Goal: Task Accomplishment & Management: Manage account settings

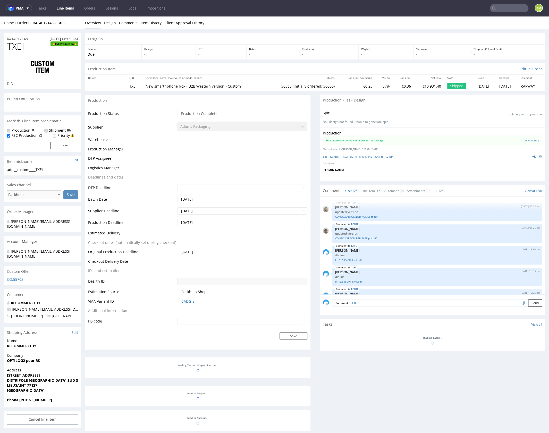
scroll to position [535, 0]
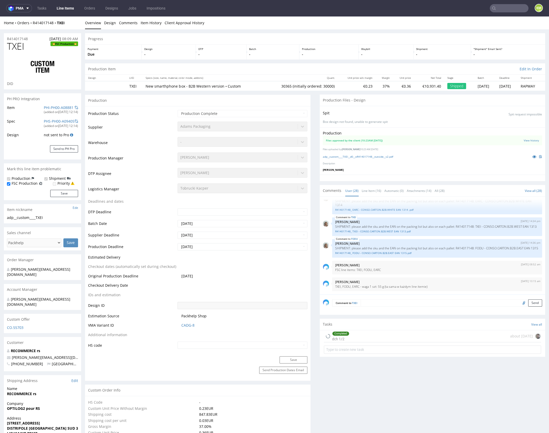
type input "30365"
click at [384, 156] on link "adp__custom____TXEI__d0__oR414017148__outside__v2.pdf" at bounding box center [358, 157] width 70 height 4
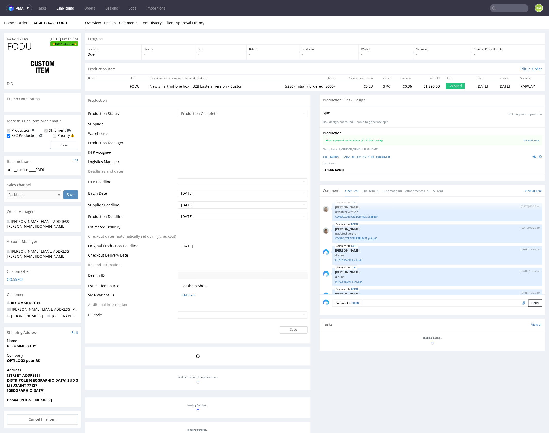
scroll to position [535, 0]
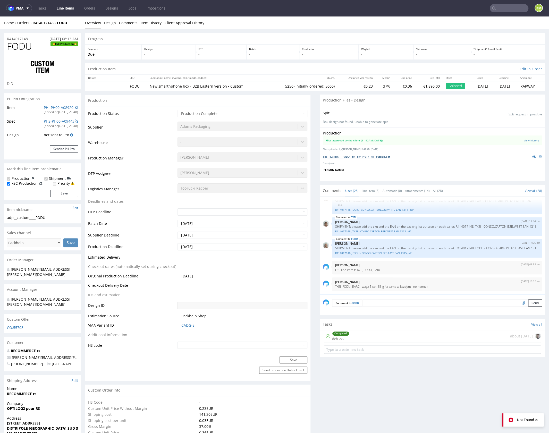
click at [383, 157] on link "adp__custom____FODU__d0__oR414017148__outside.pdf" at bounding box center [356, 157] width 67 height 4
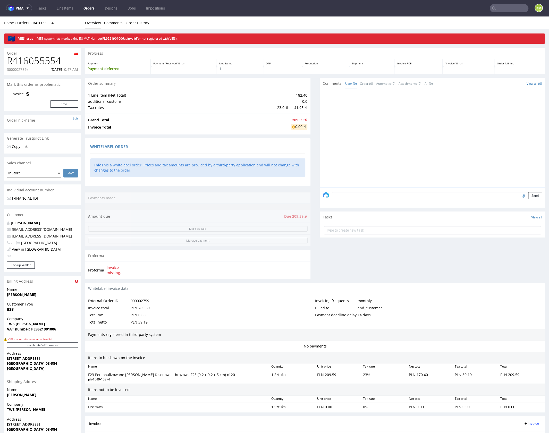
scroll to position [60, 0]
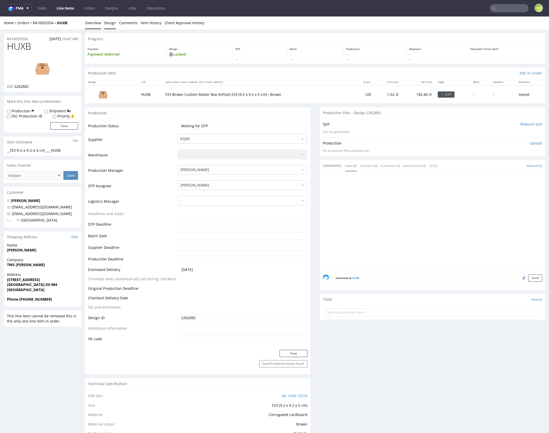
click at [111, 22] on link "Design" at bounding box center [110, 22] width 12 height 13
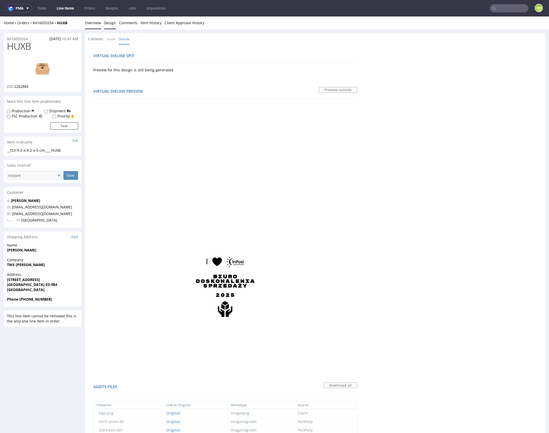
click at [97, 23] on link "Overview" at bounding box center [93, 22] width 16 height 13
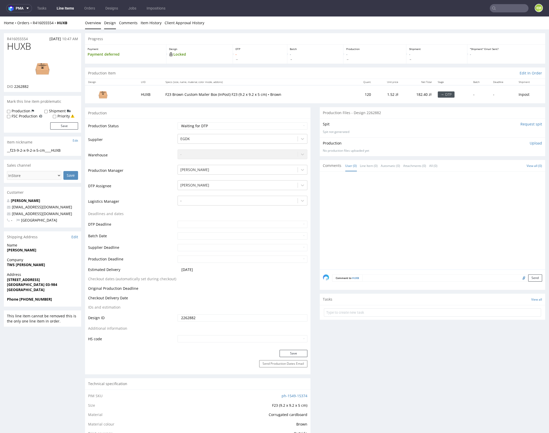
click at [107, 25] on link "Design" at bounding box center [110, 22] width 12 height 13
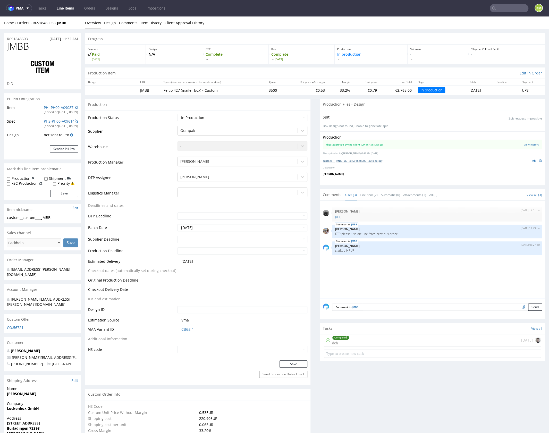
click at [373, 161] on link "custom____JMBB__d0__oR691848603__outside.pdf" at bounding box center [353, 161] width 60 height 4
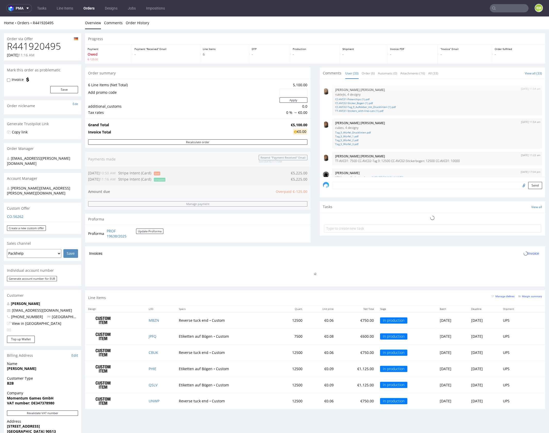
scroll to position [617, 0]
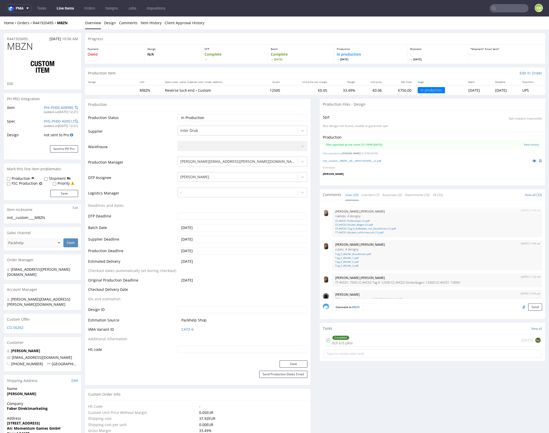
scroll to position [617, 0]
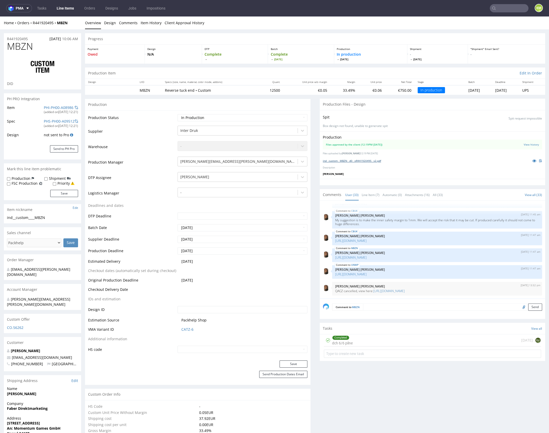
click at [375, 161] on link "ind__custom__MBZN__d0__oR441920495__v2.pdf" at bounding box center [352, 161] width 58 height 4
click at [371, 193] on link "Line Item (7)" at bounding box center [371, 194] width 18 height 11
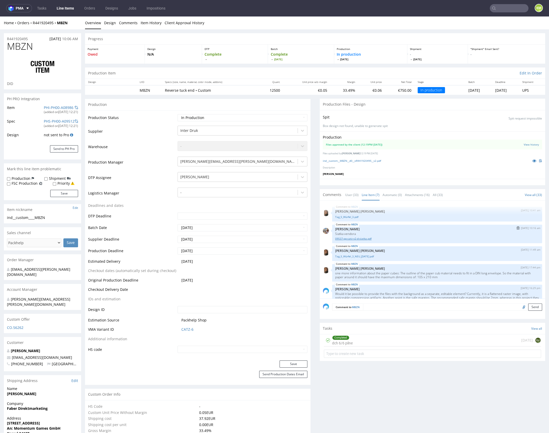
click at [369, 238] on link "09537-pp-catz-v2-d-siatka.pdf" at bounding box center [437, 239] width 204 height 4
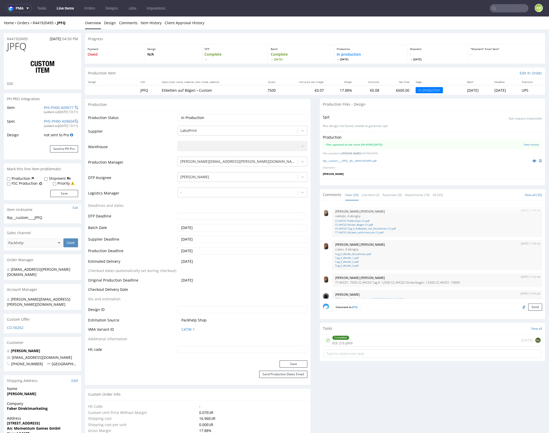
scroll to position [617, 0]
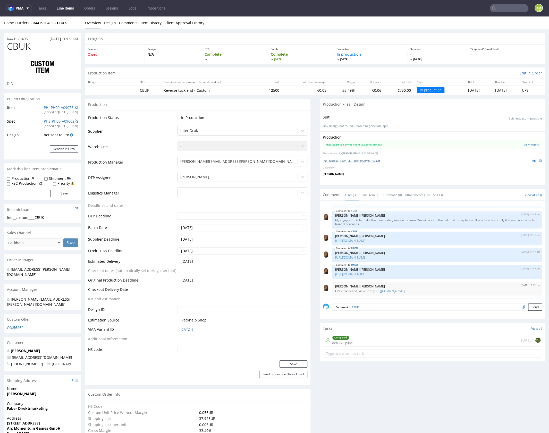
click at [378, 161] on link "ind__custom__CBUK__d0__oR441920495__v2.pdf" at bounding box center [351, 161] width 57 height 4
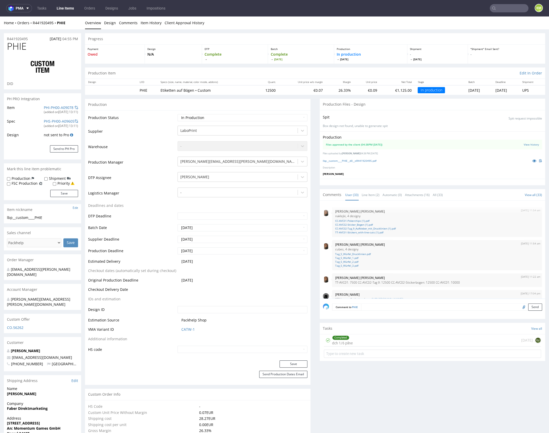
scroll to position [617, 0]
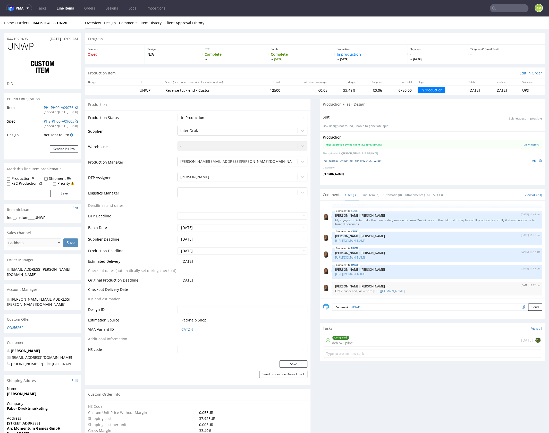
click at [378, 161] on link "ind__custom__UNWP__d0__oR441920495__v2.pdf" at bounding box center [352, 161] width 59 height 4
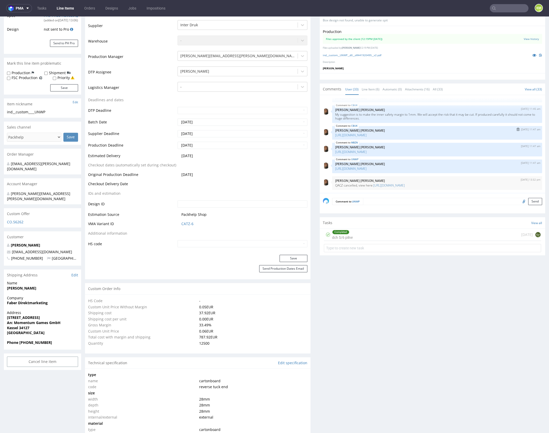
scroll to position [0, 0]
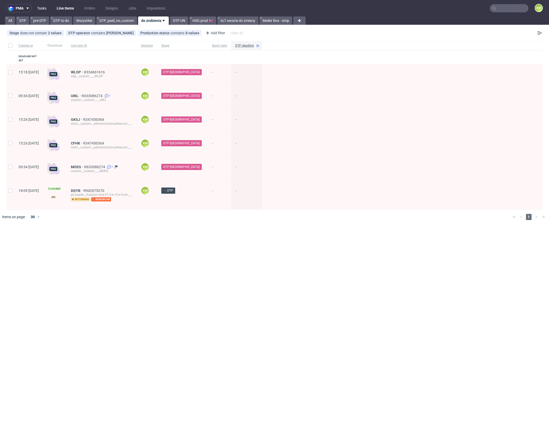
click at [41, 9] on link "Tasks" at bounding box center [41, 8] width 15 height 8
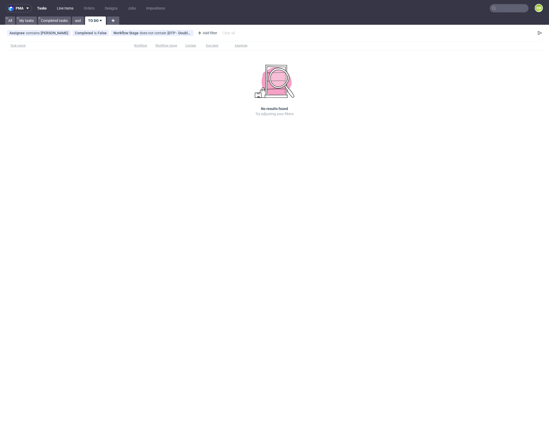
click at [59, 8] on link "Line Items" at bounding box center [65, 8] width 23 height 8
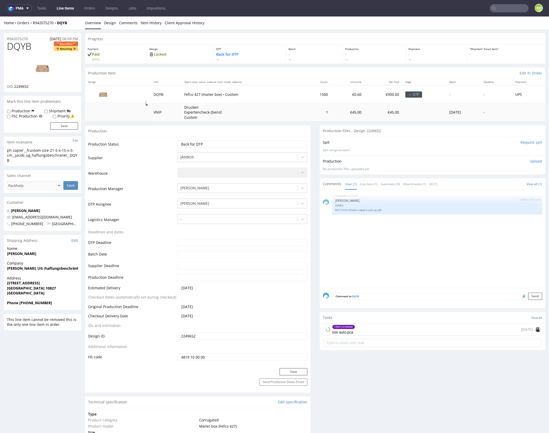
click at [381, 237] on div "DQYB 11th Sep 25 | 14:57 pm Sebastian Markut siatka f427-215x150x50-z-dqyb-e-on…" at bounding box center [434, 240] width 222 height 95
drag, startPoint x: 381, startPoint y: 237, endPoint x: 371, endPoint y: 294, distance: 57.6
click at [381, 237] on div "DQYB 11th Sep 25 | 14:57 pm Sebastian Markut siatka f427-215x150x50-z-dqyb-e-on…" at bounding box center [434, 240] width 222 height 95
drag, startPoint x: 375, startPoint y: 330, endPoint x: 381, endPoint y: 330, distance: 6.2
click at [375, 330] on div "Client contacted non auto pca 2 days ago" at bounding box center [432, 330] width 217 height 12
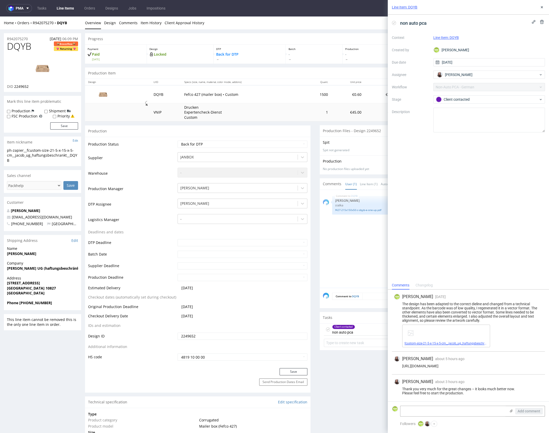
click at [449, 345] on link "fcustom-size-21-5-x-15-x-5-cm__jacob_ug_haftungsbeschrankt__DQYB__d2249652__oR9…" at bounding box center [482, 344] width 154 height 4
drag, startPoint x: 44, startPoint y: 75, endPoint x: 113, endPoint y: 46, distance: 74.5
click at [503, 204] on div "non auto pca Context Line Item: DQYB Created by KM Karol Markowski Due date 16/…" at bounding box center [468, 148] width 161 height 267
click at [543, 7] on icon at bounding box center [542, 7] width 4 height 4
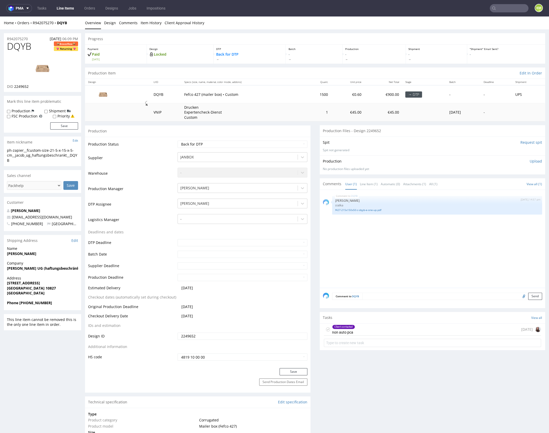
click at [530, 161] on p "Upload" at bounding box center [536, 161] width 12 height 5
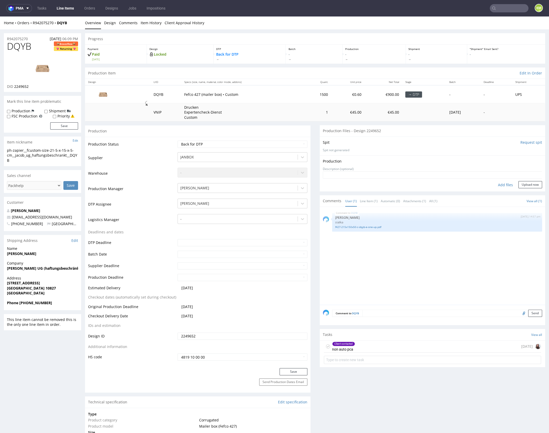
click at [502, 185] on div "Add files" at bounding box center [506, 185] width 26 height 8
type input "C:\fakepath\fcustom-size-21-5-x-15-x-5-cm__jacob_ug_haftungsbeschrankt__DQYB__d…"
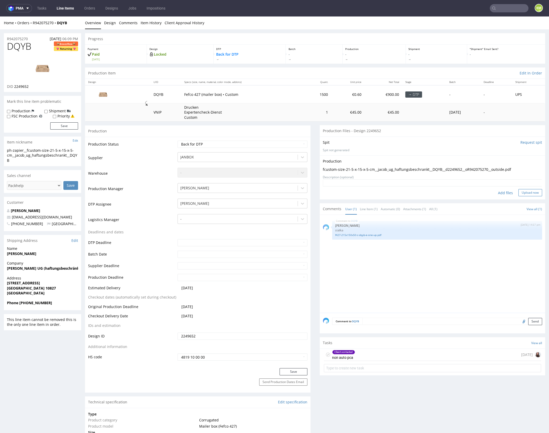
click at [527, 193] on button "Upload now" at bounding box center [531, 192] width 24 height 7
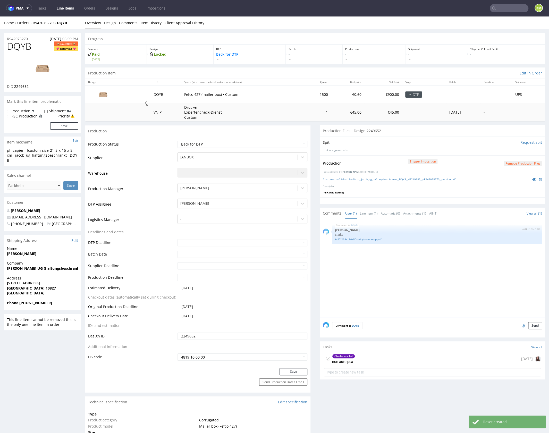
click at [410, 278] on div "DQYB 11th Sep 25 | 14:57 pm Sebastian Markut siatka f427-215x150x50-z-dqyb-e-on…" at bounding box center [434, 269] width 222 height 95
click at [275, 145] on select "Waiting for Artwork Waiting for Diecut Waiting for Mockup Waiting for DTP Waiti…" at bounding box center [243, 144] width 130 height 7
click at [178, 141] on select "Waiting for Artwork Waiting for Diecut Waiting for Mockup Waiting for DTP Waiti…" at bounding box center [243, 144] width 130 height 7
click at [299, 373] on button "Save" at bounding box center [294, 371] width 28 height 7
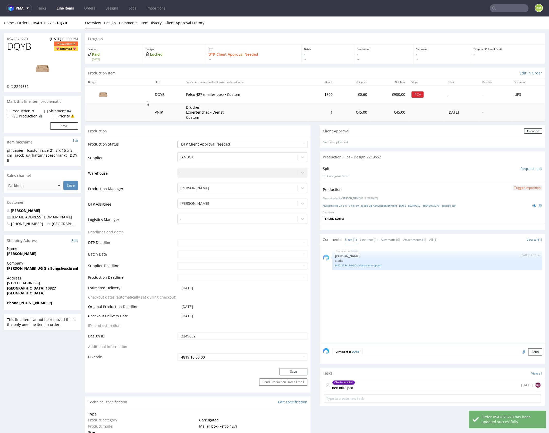
click at [273, 141] on td "Waiting for Artwork Waiting for Diecut Waiting for Mockup Waiting for DTP Waiti…" at bounding box center [241, 146] width 131 height 12
click at [274, 144] on select "Waiting for Artwork Waiting for Diecut Waiting for Mockup Waiting for DTP Waiti…" at bounding box center [243, 144] width 130 height 7
select select "dtp_waiting_for_double_check"
click at [178, 141] on select "Waiting for Artwork Waiting for Diecut Waiting for Mockup Waiting for DTP Waiti…" at bounding box center [243, 144] width 130 height 7
click at [290, 373] on button "Save" at bounding box center [294, 371] width 28 height 7
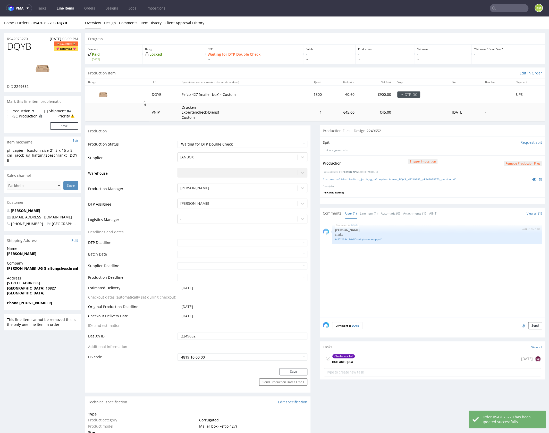
click at [406, 291] on div "DQYB 11th Sep 25 | 14:57 pm Sebastian Markut siatka f427-215x150x50-z-dqyb-e-on…" at bounding box center [434, 269] width 222 height 95
click at [434, 284] on div "DQYB 11th Sep 25 | 14:57 pm Sebastian Markut siatka f427-215x150x50-z-dqyb-e-on…" at bounding box center [434, 269] width 222 height 95
click at [400, 287] on div "DQYB 11th Sep 25 | 14:57 pm Sebastian Markut siatka f427-215x150x50-z-dqyb-e-on…" at bounding box center [434, 269] width 222 height 95
click at [381, 283] on div "DQYB 11th Sep 25 | 14:57 pm Sebastian Markut siatka f427-215x150x50-z-dqyb-e-on…" at bounding box center [434, 269] width 222 height 95
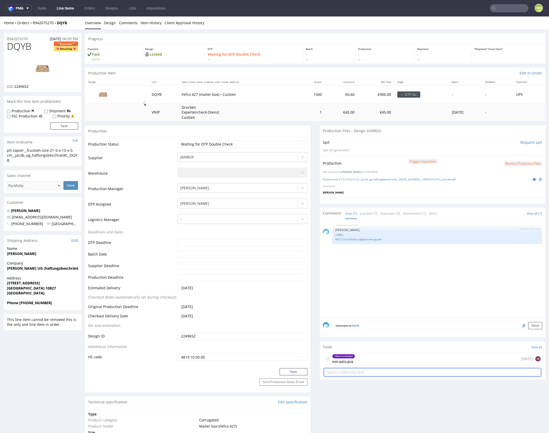
click at [395, 370] on input "text" at bounding box center [432, 372] width 217 height 8
type input "dch"
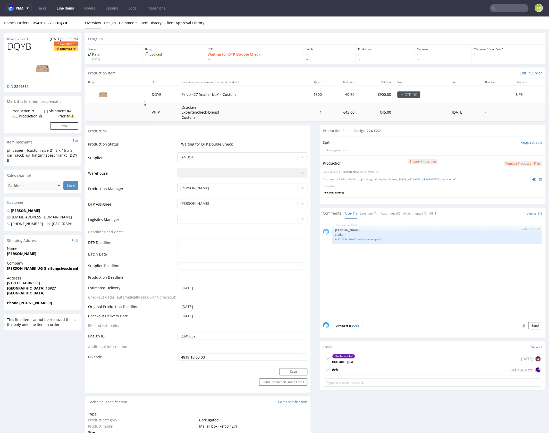
click at [381, 370] on div "dch Set due date" at bounding box center [432, 370] width 217 height 10
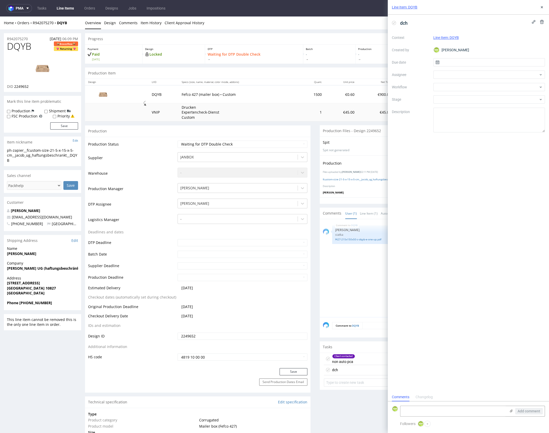
scroll to position [4, 0]
click at [463, 65] on input "text" at bounding box center [490, 62] width 112 height 8
click at [500, 116] on button "18" at bounding box center [498, 114] width 8 height 8
type input "18/09/2025"
click at [455, 76] on div at bounding box center [490, 75] width 112 height 8
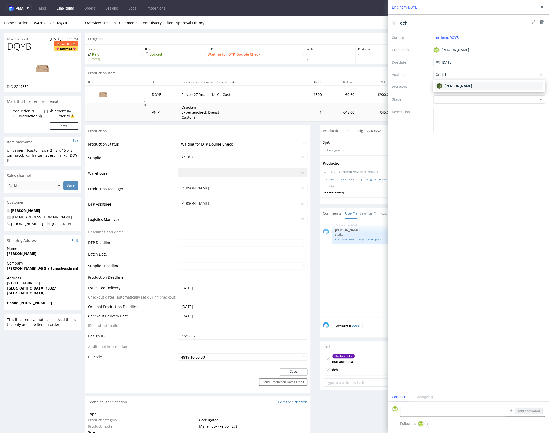
type input "jeli"
click at [450, 88] on span "Elżbieta Jelińska" at bounding box center [459, 86] width 28 height 5
click at [451, 89] on div at bounding box center [490, 87] width 112 height 8
click at [470, 106] on div "DTP - Double Check" at bounding box center [489, 105] width 108 height 9
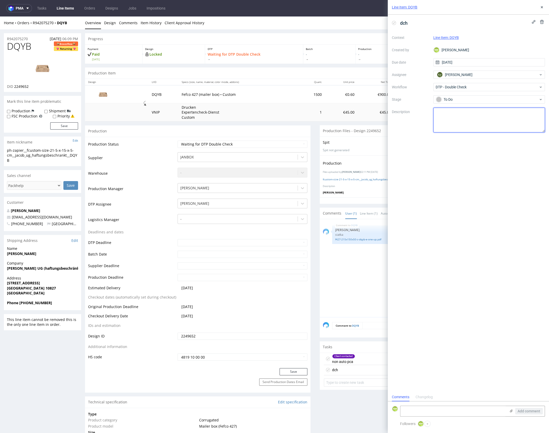
click at [474, 114] on textarea at bounding box center [490, 120] width 112 height 25
click at [474, 113] on textarea "Nie wiem czy to custom niby nie ma order menadzera ale siatka jest custom" at bounding box center [490, 120] width 112 height 25
click at [505, 121] on textarea "Nie wiem czy to custom niby nie ma order menadzera ale siatka jest custom" at bounding box center [490, 120] width 112 height 25
type textarea "Nie wiem czy to custom, tak to potraktowałem, niby nie ma order menadzera ale s…"
drag, startPoint x: 501, startPoint y: 175, endPoint x: 512, endPoint y: 118, distance: 57.7
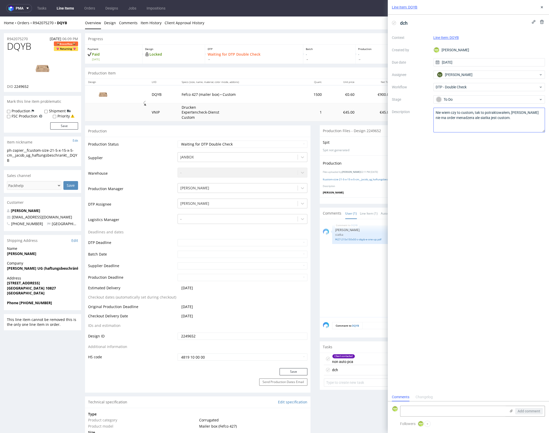
click at [501, 175] on div "dch Context Line Item: DQYB Created by KM Karol Markowski Due date 18/09/2025 A…" at bounding box center [468, 204] width 161 height 378
click at [541, 9] on button at bounding box center [542, 7] width 6 height 6
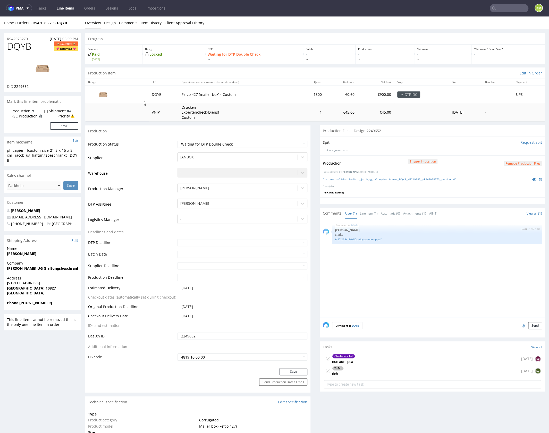
click at [417, 264] on div "DQYB 11th Sep 25 | 14:57 pm Sebastian Markut siatka f427-215x150x50-z-dqyb-e-on…" at bounding box center [434, 269] width 222 height 95
drag, startPoint x: 413, startPoint y: 284, endPoint x: 401, endPoint y: 272, distance: 17.1
click at [413, 284] on div "DQYB 11th Sep 25 | 14:57 pm Sebastian Markut siatka f427-215x150x50-z-dqyb-e-on…" at bounding box center [434, 269] width 222 height 95
click at [362, 214] on link "Line Item (1)" at bounding box center [369, 213] width 18 height 11
click at [398, 275] on div "DQYB 11th Sep 25 | 14:57 pm Sebastian Markut siatka f427-215x150x50-z-dqyb-e-on…" at bounding box center [434, 269] width 222 height 95
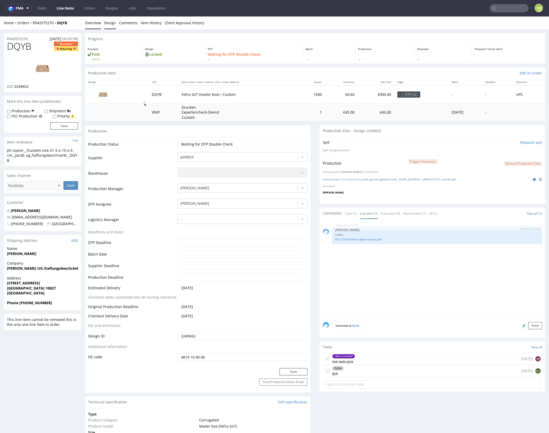
click at [111, 23] on link "Design" at bounding box center [110, 22] width 12 height 13
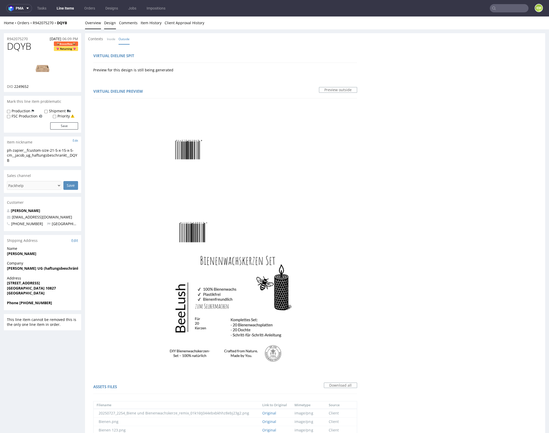
click at [97, 24] on link "Overview" at bounding box center [93, 22] width 16 height 13
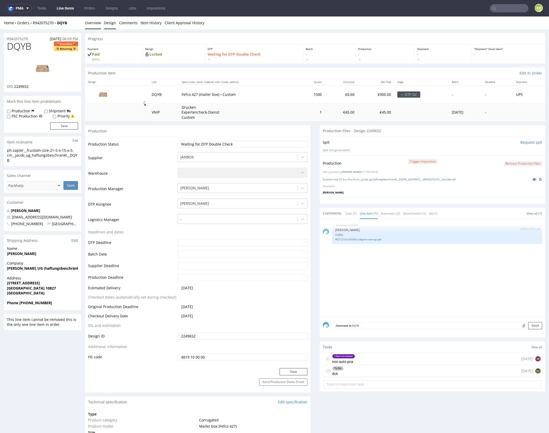
click at [107, 24] on link "Design" at bounding box center [110, 22] width 12 height 13
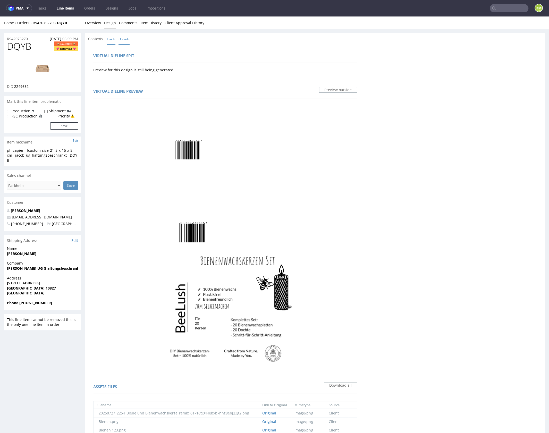
click at [110, 38] on link "Inside" at bounding box center [111, 39] width 9 height 11
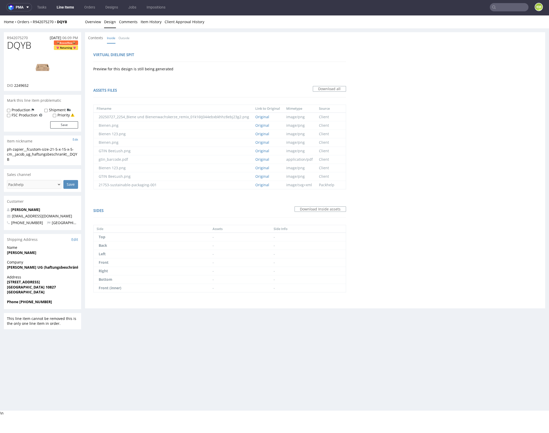
scroll to position [1, 0]
click at [95, 22] on link "Overview" at bounding box center [93, 21] width 16 height 13
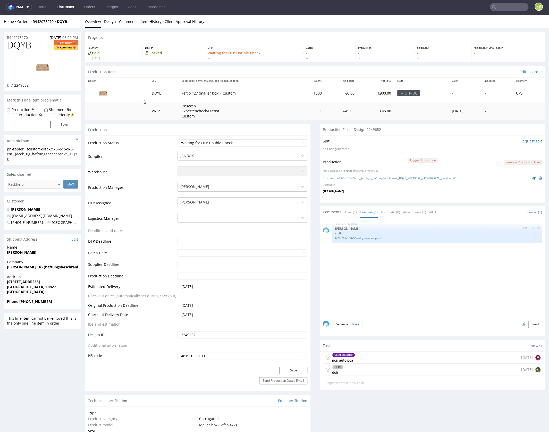
click at [407, 261] on div "DQYB 11th Sep 25 | 14:57 pm Sebastian Markut siatka f427-215x150x50-z-dqyb-e-on…" at bounding box center [434, 268] width 222 height 95
click at [383, 358] on div "Client contacted non auto pca 2 days ago SB" at bounding box center [432, 358] width 217 height 12
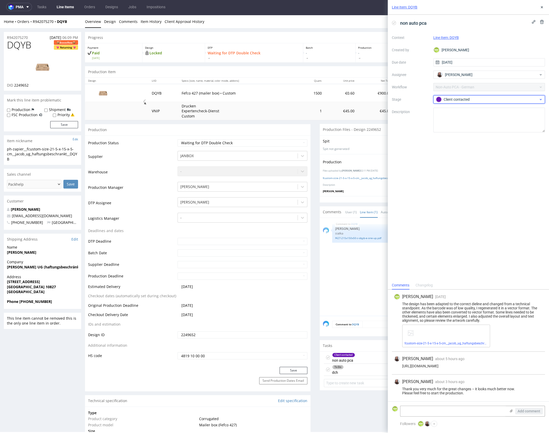
click at [474, 101] on div "Client contacted" at bounding box center [487, 100] width 103 height 6
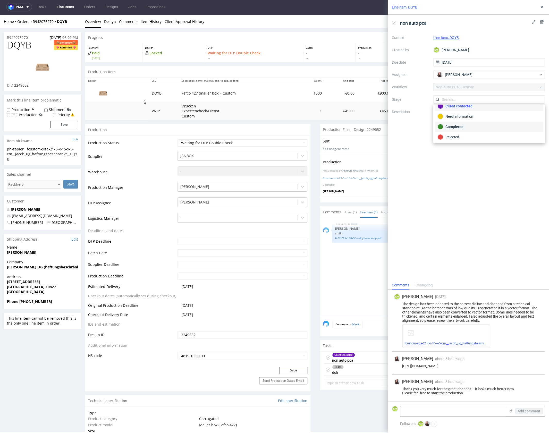
click at [463, 128] on div "Completed" at bounding box center [489, 127] width 103 height 6
click at [541, 7] on icon at bounding box center [542, 7] width 4 height 4
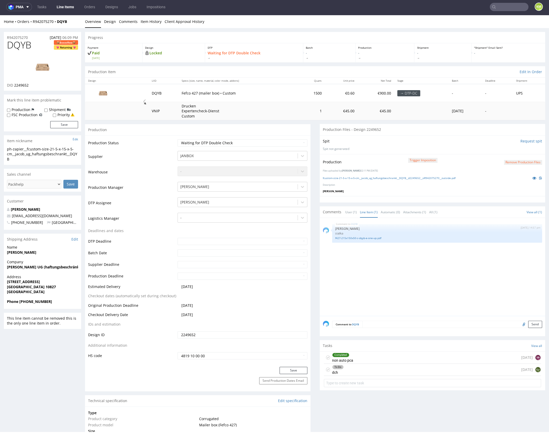
click at [400, 281] on div "DQYB 11th Sep 25 | 14:57 pm Sebastian Markut siatka f427-215x150x50-z-dqyb-e-on…" at bounding box center [434, 268] width 222 height 95
click at [433, 275] on div "DQYB 11th Sep 25 | 14:57 pm Sebastian Markut siatka f427-215x150x50-z-dqyb-e-on…" at bounding box center [434, 268] width 222 height 95
click at [433, 274] on div "DQYB 11th Sep 25 | 14:57 pm Sebastian Markut siatka f427-215x150x50-z-dqyb-e-on…" at bounding box center [434, 268] width 222 height 95
click at [377, 371] on div "To Do dch today EJ" at bounding box center [432, 370] width 217 height 12
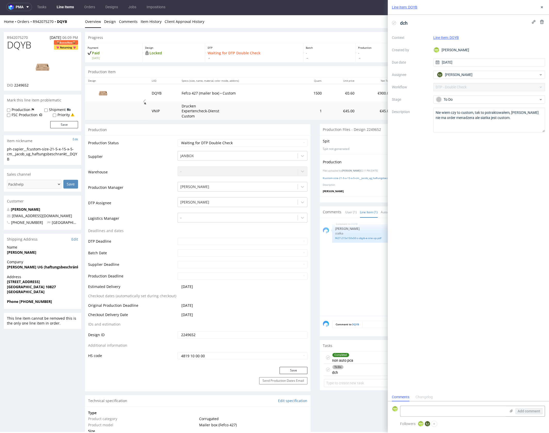
scroll to position [4, 0]
drag, startPoint x: 542, startPoint y: 7, endPoint x: 507, endPoint y: 66, distance: 68.3
click at [542, 7] on use at bounding box center [542, 7] width 2 height 2
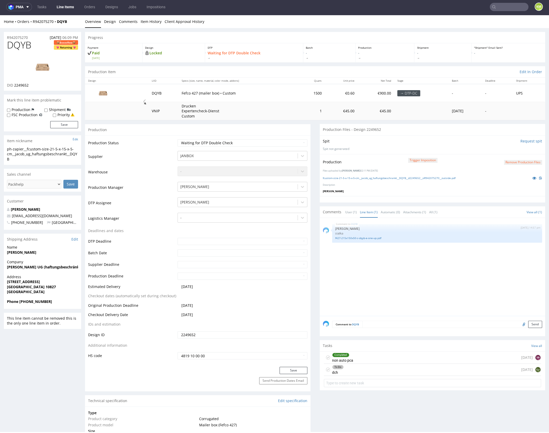
click at [379, 357] on div "Completed non auto pca 2 days ago SB" at bounding box center [432, 358] width 217 height 12
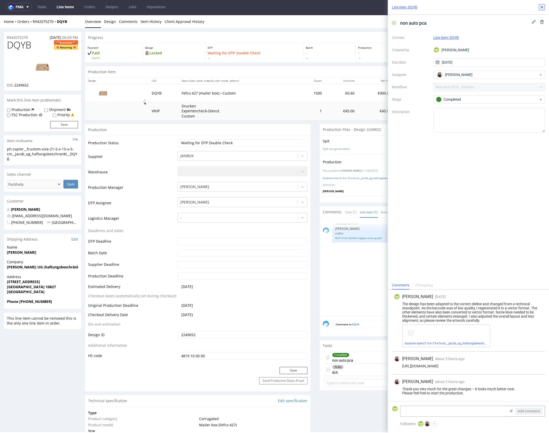
click at [541, 8] on icon at bounding box center [542, 7] width 4 height 4
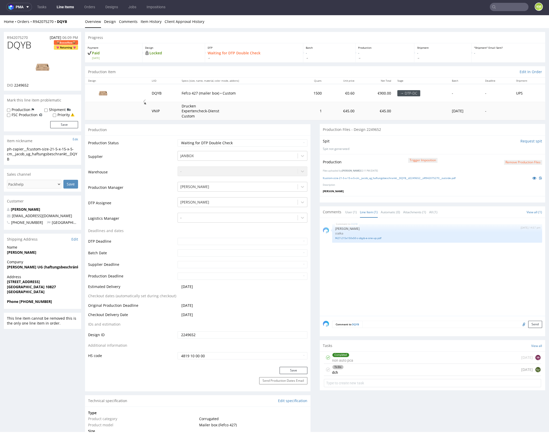
click at [421, 283] on div "DQYB 11th Sep 25 | 14:57 pm Sebastian Markut siatka f427-215x150x50-z-dqyb-e-on…" at bounding box center [434, 268] width 222 height 95
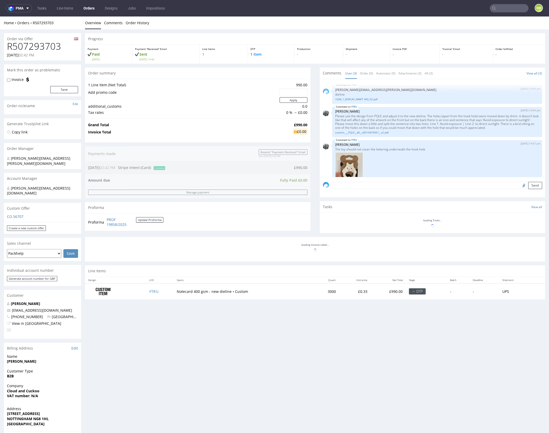
scroll to position [22, 0]
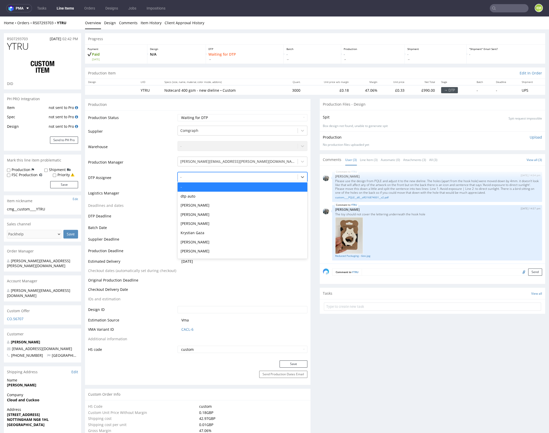
click at [213, 177] on div at bounding box center [237, 177] width 115 height 6
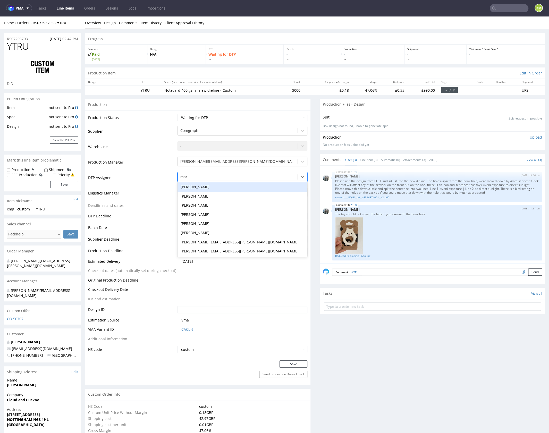
type input "mark"
click at [229, 185] on div "Karol Markowski" at bounding box center [243, 187] width 130 height 9
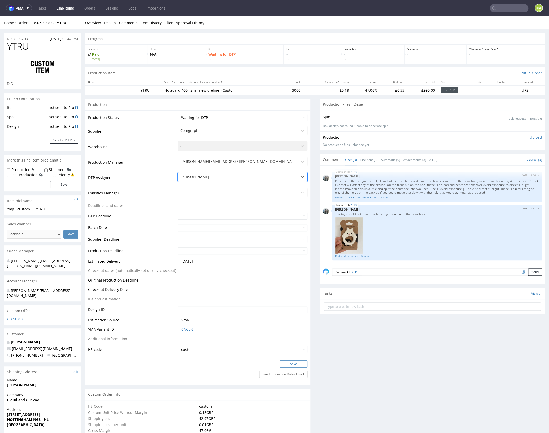
click at [297, 363] on button "Save" at bounding box center [294, 364] width 28 height 7
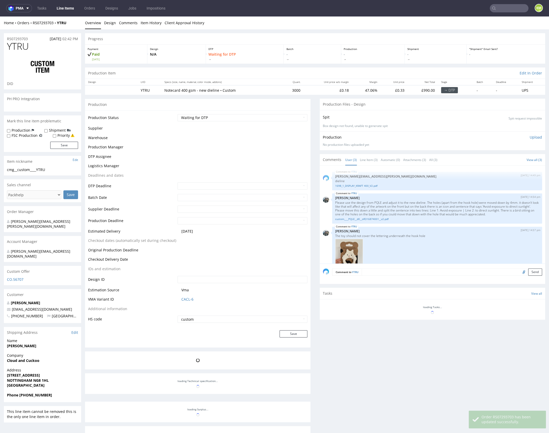
scroll to position [22, 0]
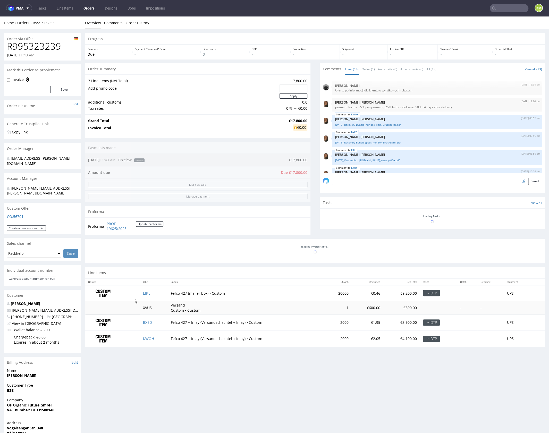
scroll to position [172, 0]
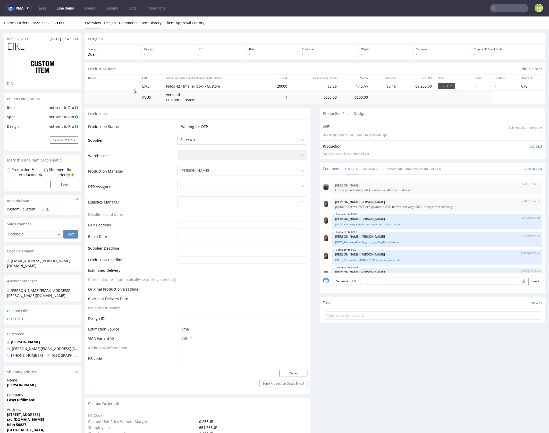
scroll to position [172, 0]
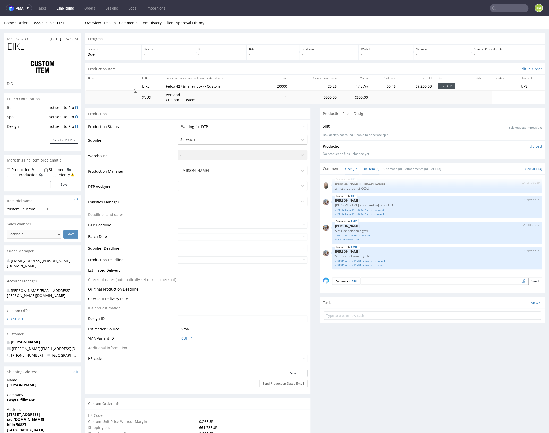
click at [362, 169] on link "Line Item (4)" at bounding box center [371, 168] width 18 height 11
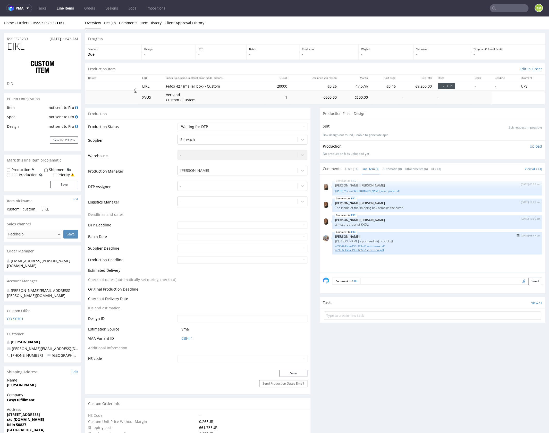
click at [380, 250] on link "a39047-kkou-199x124x61xe-str-zew.pdf" at bounding box center [437, 250] width 204 height 4
click at [369, 192] on link "[DATE]_Versandbox [DOMAIN_NAME]_neue größe.pdf" at bounding box center [437, 191] width 204 height 4
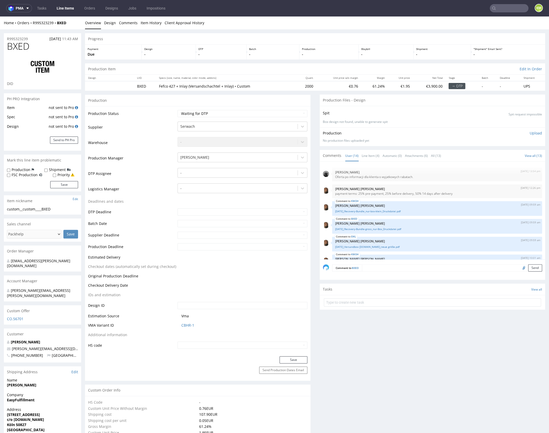
scroll to position [172, 0]
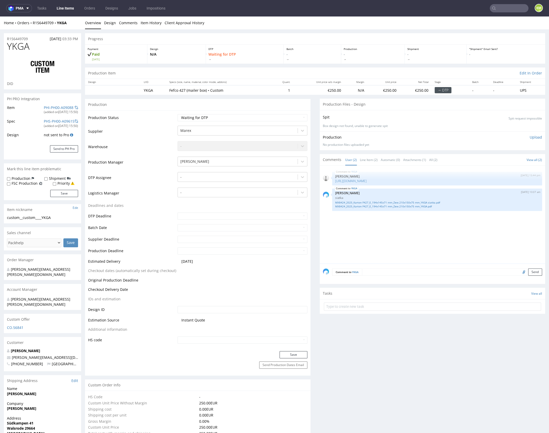
click at [412, 239] on div "YKGA [DATE] 15:44 pm [PERSON_NAME] [URL][DOMAIN_NAME] YKGA [DATE] 10:07 am [PER…" at bounding box center [434, 216] width 222 height 95
click at [420, 228] on div "YKGA 17th Sep 25 | 15:44 pm Dudek Mariola https://packhelp.de/editor/product/de…" at bounding box center [434, 216] width 222 height 95
click at [367, 183] on link "https://packhelp.de/editor/product/design/2262114?utm_source=iterable&utm_mediu…" at bounding box center [350, 181] width 31 height 4
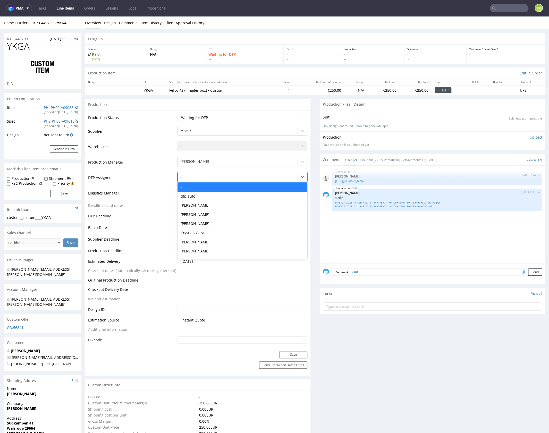
click at [228, 176] on div at bounding box center [237, 177] width 115 height 6
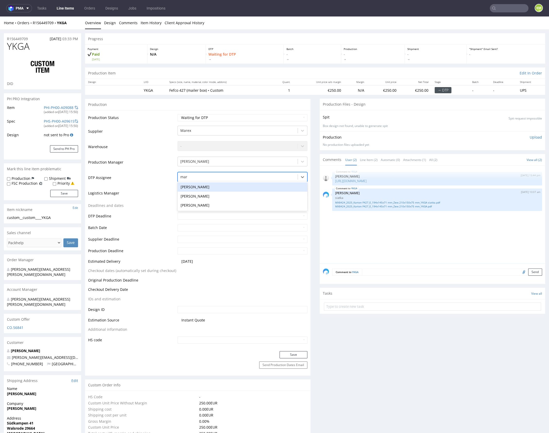
type input "mark"
click at [252, 183] on div "Karol Markowski" at bounding box center [243, 187] width 130 height 9
click at [295, 355] on button "Save" at bounding box center [294, 354] width 28 height 7
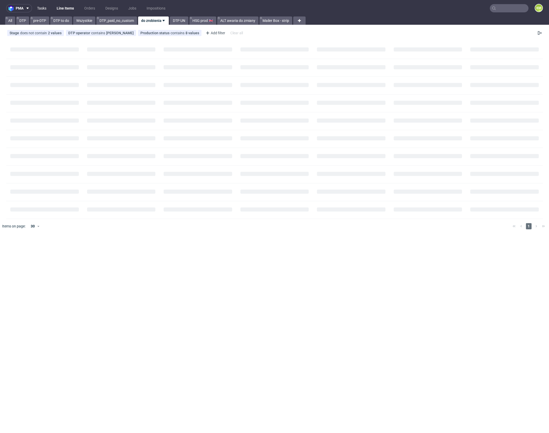
click at [43, 12] on link "Tasks" at bounding box center [41, 8] width 15 height 8
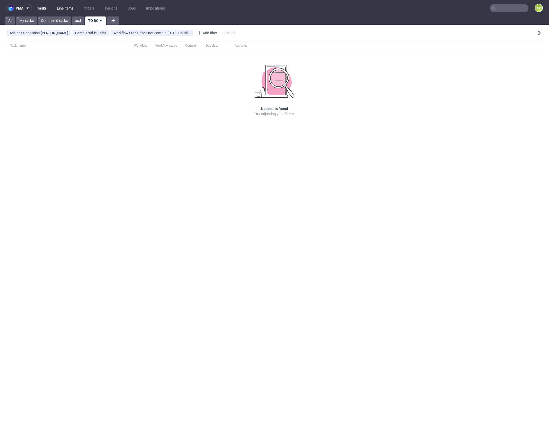
click at [65, 9] on link "Line Items" at bounding box center [65, 8] width 23 height 8
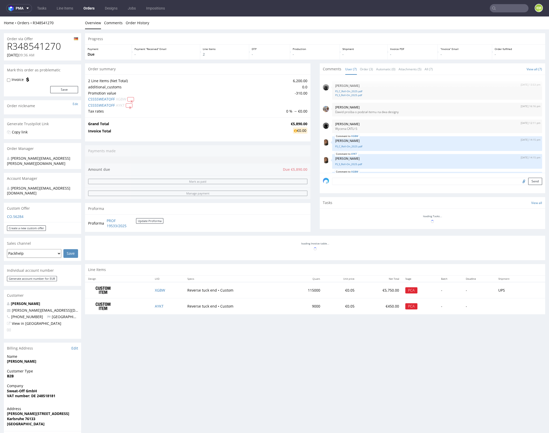
scroll to position [65, 0]
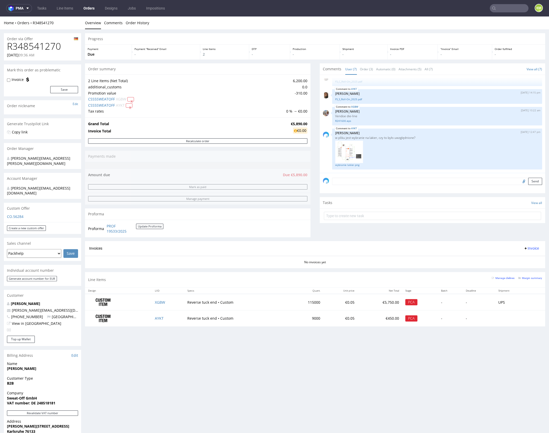
click at [340, 230] on div "Comments User (7) Order (3) Automatic (0) Attachments (5) All (7) View all (7) …" at bounding box center [433, 152] width 226 height 178
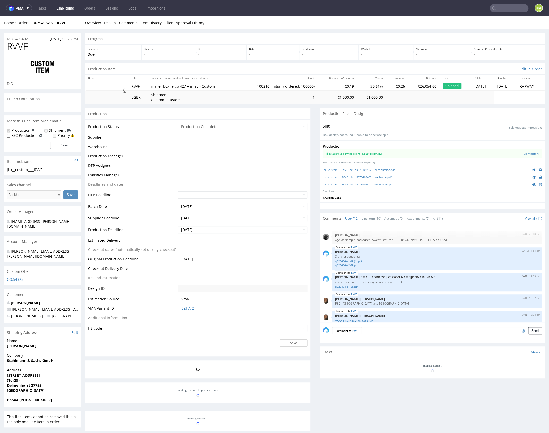
scroll to position [171, 0]
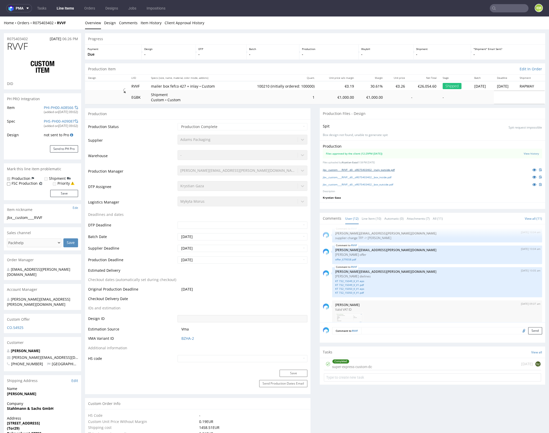
click at [390, 169] on link "jbx__custom____RVVF__d0__oR075403402__inaly_outside.pdf" at bounding box center [359, 170] width 72 height 4
click at [388, 177] on link "jbx__custom____RVVF__d0__oR075403402__box_inside.pdf" at bounding box center [357, 178] width 69 height 4
click at [390, 184] on link "jbx__custom____RVVF__d0__oR075403402__box_outside.pdf" at bounding box center [358, 185] width 70 height 4
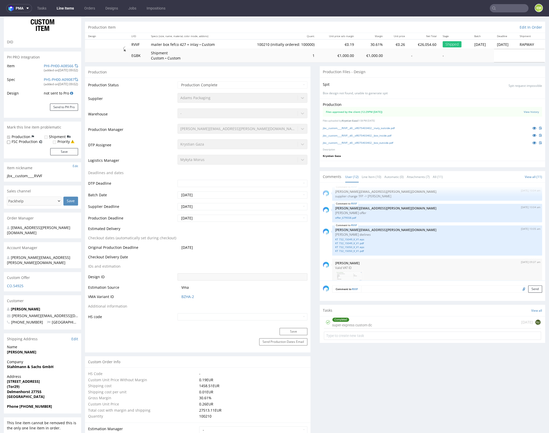
scroll to position [0, 0]
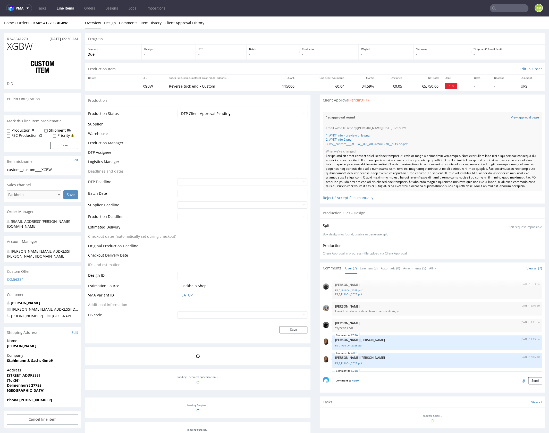
scroll to position [65, 0]
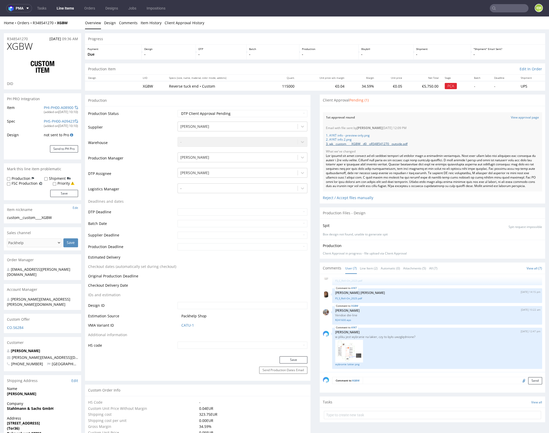
click at [363, 143] on link "3. wk__custom____XGBW__d0__oR348541270__outside.pdf" at bounding box center [367, 144] width 82 height 4
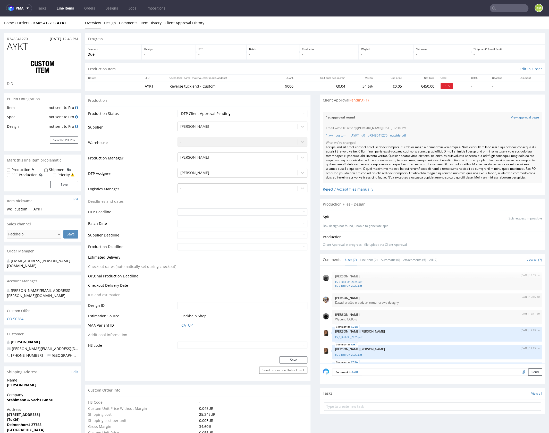
scroll to position [65, 0]
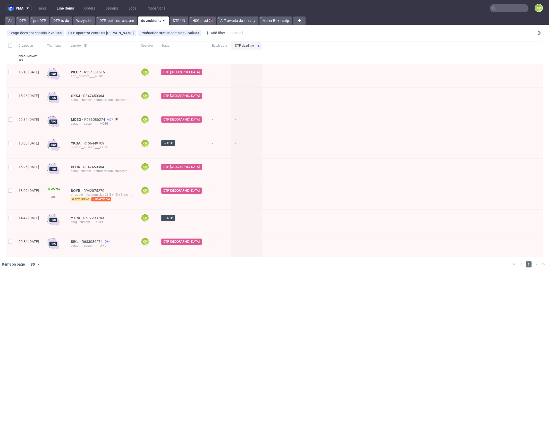
click at [274, 290] on div "pma Tasks Line Items Orders Designs Jobs Impositions KM All DTP pre-DTP DTP to …" at bounding box center [274, 216] width 549 height 433
click at [44, 9] on link "Tasks" at bounding box center [41, 8] width 15 height 8
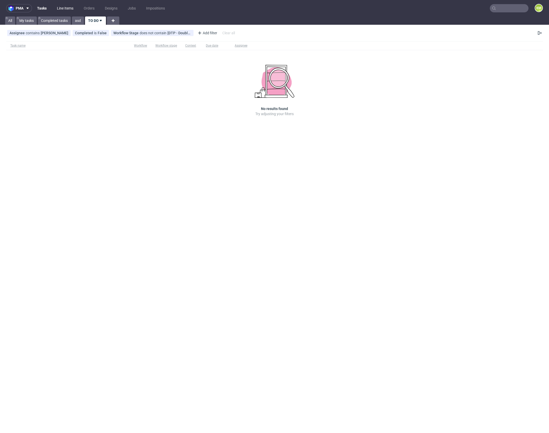
click at [66, 8] on link "Line Items" at bounding box center [65, 8] width 23 height 8
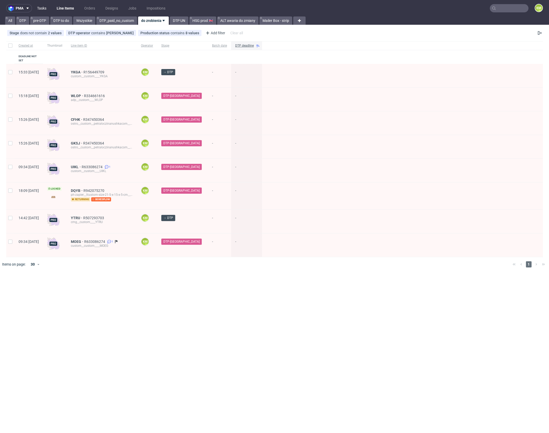
click at [45, 10] on link "Tasks" at bounding box center [41, 8] width 15 height 8
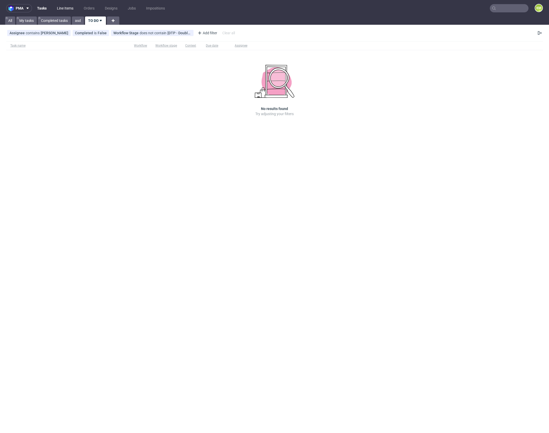
click at [67, 9] on link "Line Items" at bounding box center [65, 8] width 23 height 8
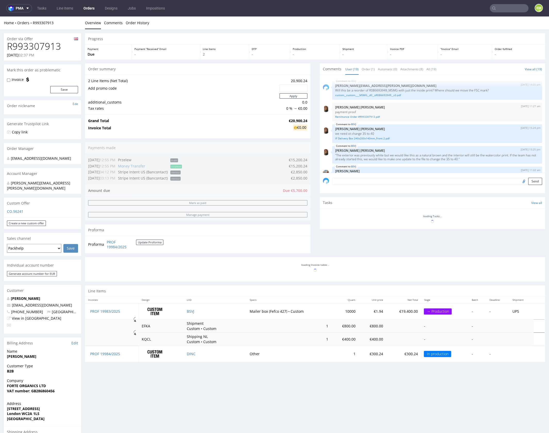
scroll to position [383, 0]
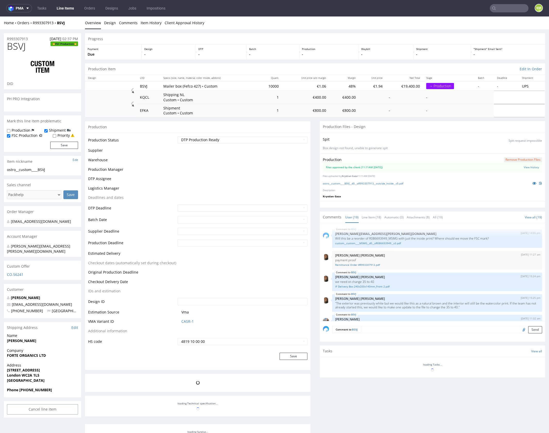
scroll to position [383, 0]
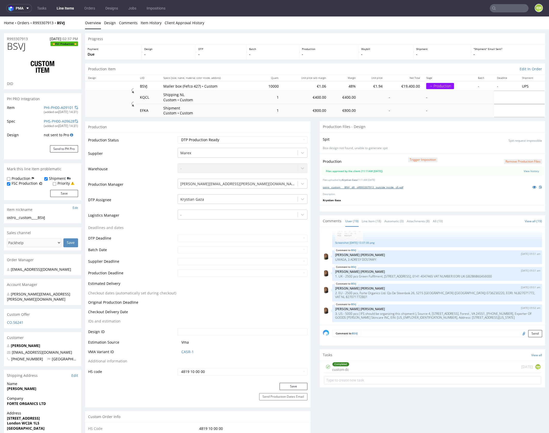
click at [401, 187] on link "ostro__custom____BSVJ__d0__oR993307913__outside_inside__v5.pdf" at bounding box center [363, 188] width 80 height 4
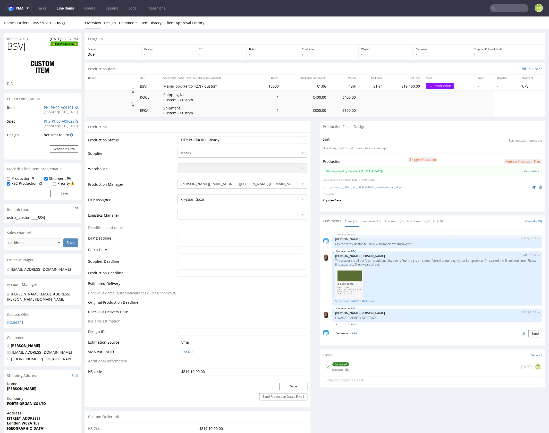
scroll to position [322, 0]
click at [353, 303] on link "Screenshot 2025-09-11 at 13.07.00.png" at bounding box center [437, 304] width 204 height 4
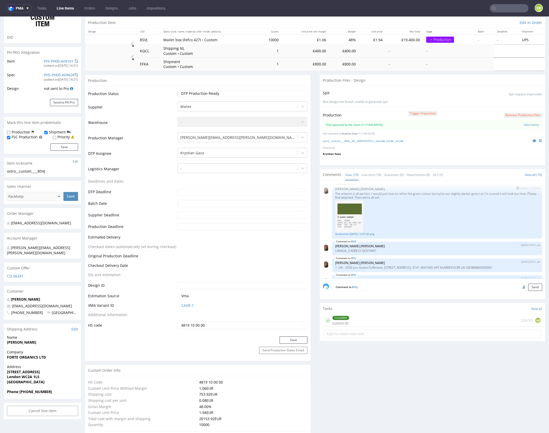
scroll to position [383, 0]
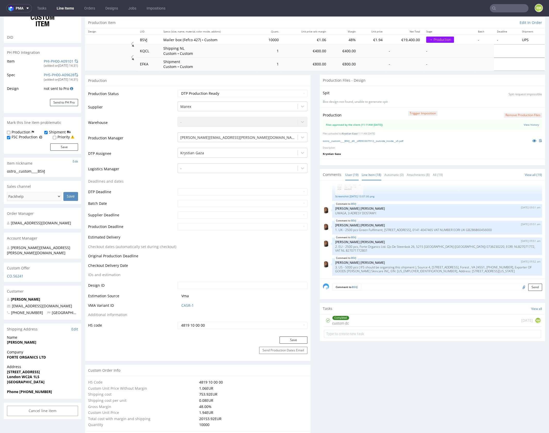
click at [362, 175] on link "Line Item (18)" at bounding box center [372, 174] width 20 height 11
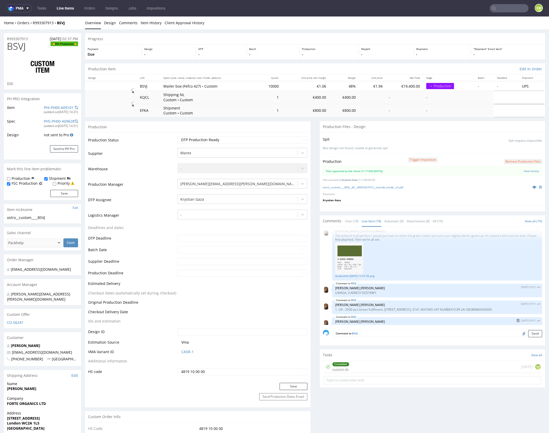
scroll to position [314, 0]
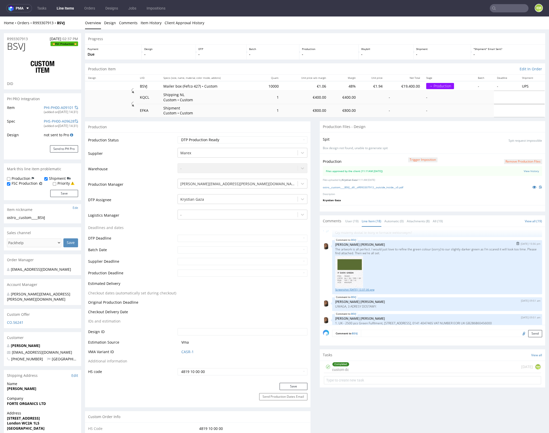
click at [370, 289] on link "Screenshot 2025-09-11 at 13.07.00.png" at bounding box center [437, 290] width 204 height 4
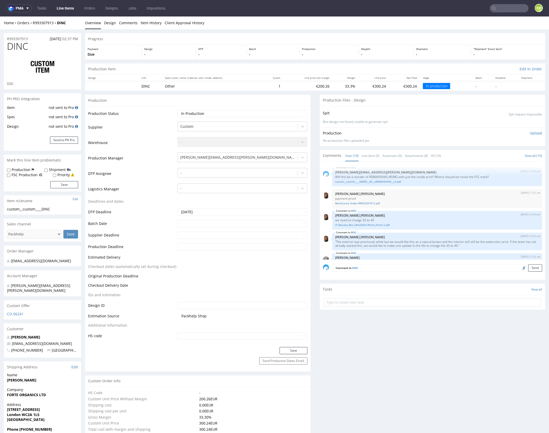
scroll to position [352, 0]
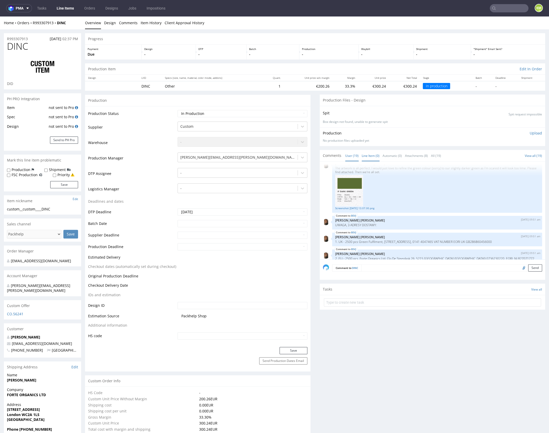
click at [371, 158] on link "Line Item (0)" at bounding box center [371, 155] width 18 height 11
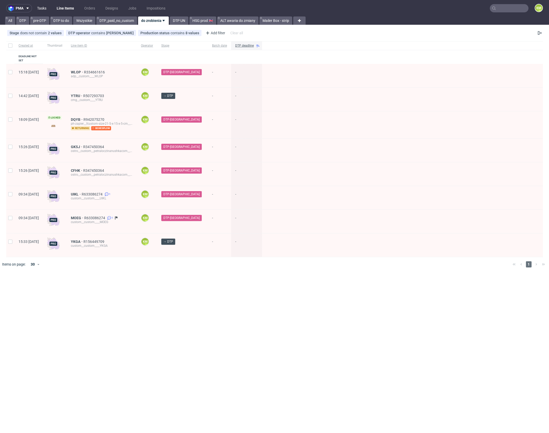
click at [43, 7] on link "Tasks" at bounding box center [41, 8] width 15 height 8
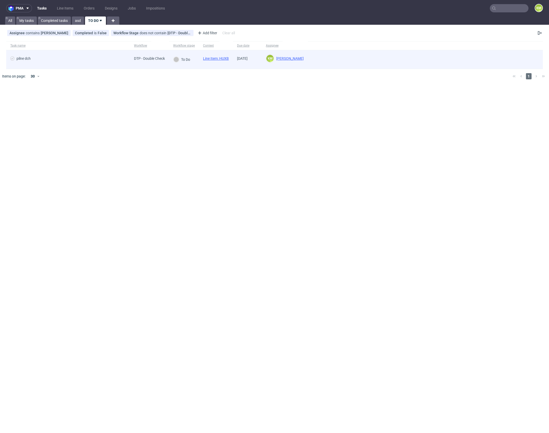
click at [227, 60] on link "Line Item: HUXB" at bounding box center [216, 58] width 26 height 4
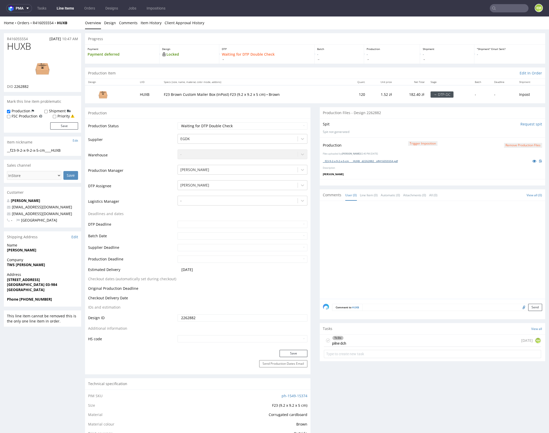
click at [367, 161] on link "__f23-9-2-x-9-2-x-5-cm____HUXB__d2262882__oR416055554.pdf" at bounding box center [360, 161] width 75 height 4
click at [107, 23] on link "Design" at bounding box center [110, 22] width 12 height 13
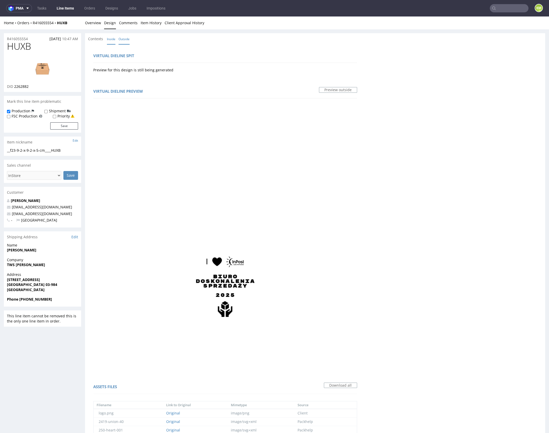
click at [112, 40] on link "Inside" at bounding box center [111, 39] width 9 height 11
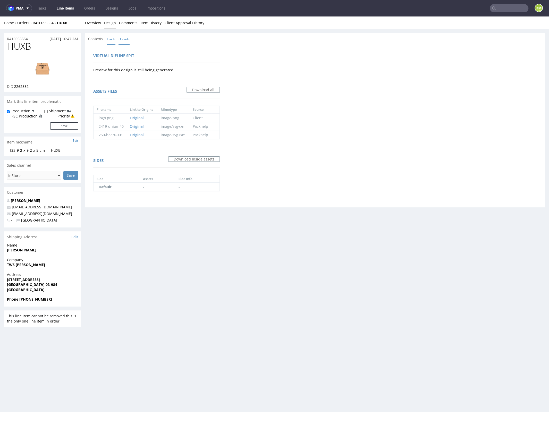
click at [123, 40] on link "Outside" at bounding box center [124, 39] width 11 height 11
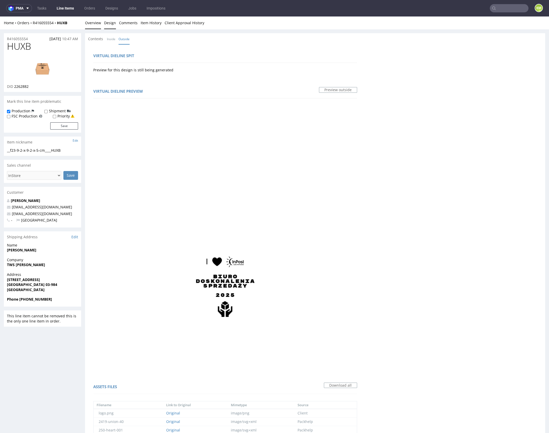
click at [95, 27] on link "Overview" at bounding box center [93, 22] width 16 height 13
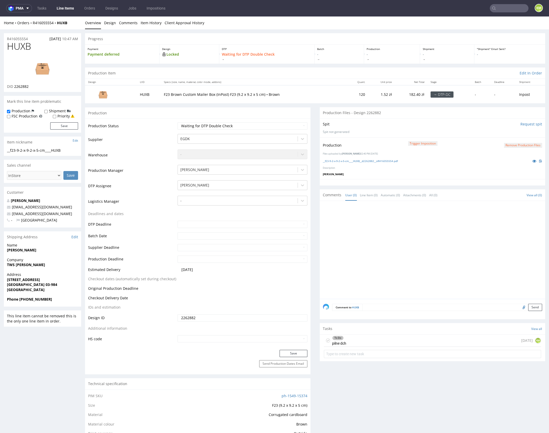
click at [380, 341] on div "To Do pilne dch today KM" at bounding box center [432, 341] width 217 height 12
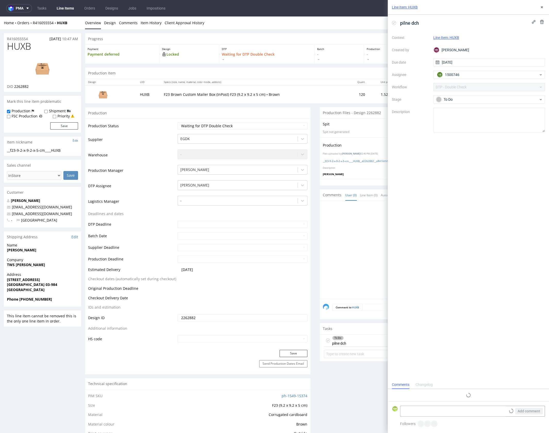
scroll to position [4, 0]
click at [543, 8] on icon at bounding box center [542, 7] width 4 height 4
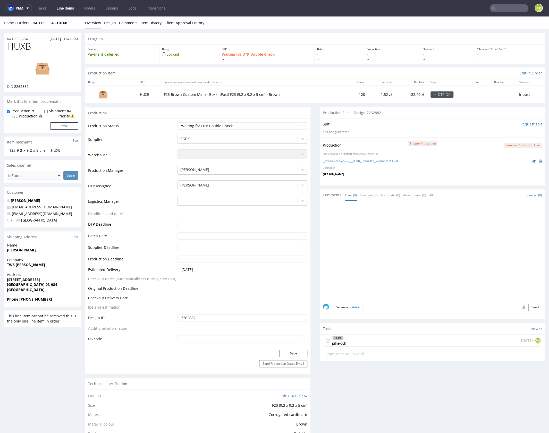
click at [374, 250] on div at bounding box center [434, 251] width 222 height 95
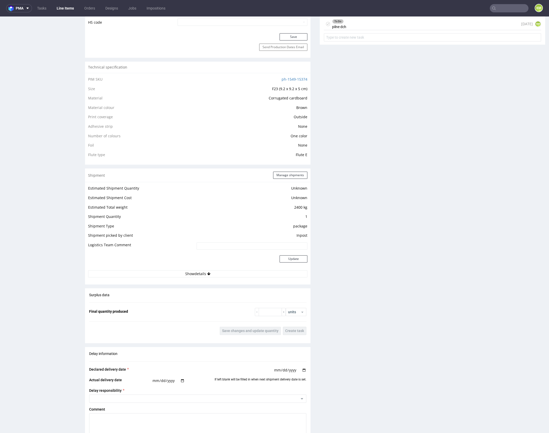
click at [361, 243] on div "Production Files - Design 2262882 Spit Request spit Spit not generated Producti…" at bounding box center [433, 167] width 226 height 754
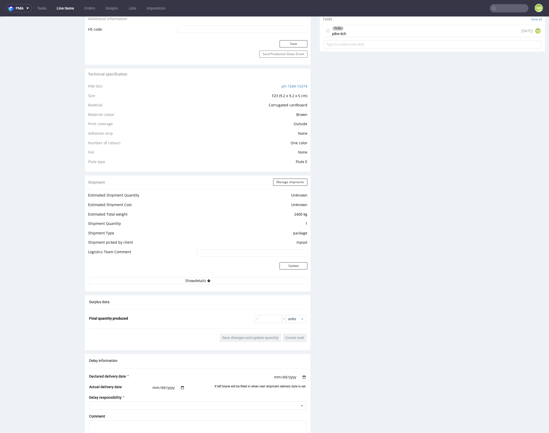
scroll to position [258, 0]
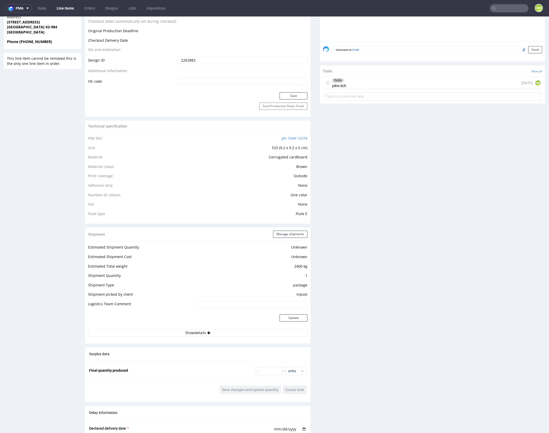
click at [372, 253] on div "Production Files - Design 2262882 Spit Request spit Spit not generated Producti…" at bounding box center [433, 226] width 226 height 754
click at [373, 251] on div "Production Files - Design 2262882 Spit Request spit Spit not generated Producti…" at bounding box center [433, 226] width 226 height 754
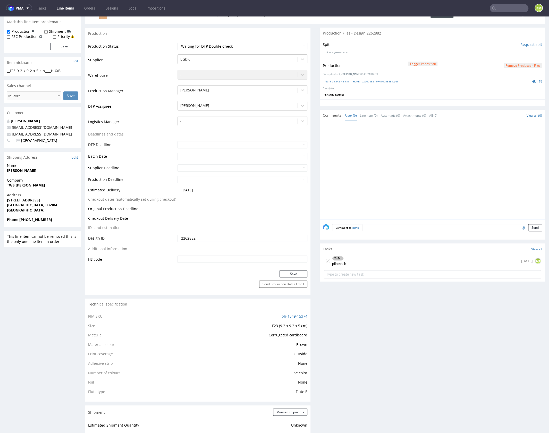
scroll to position [0, 0]
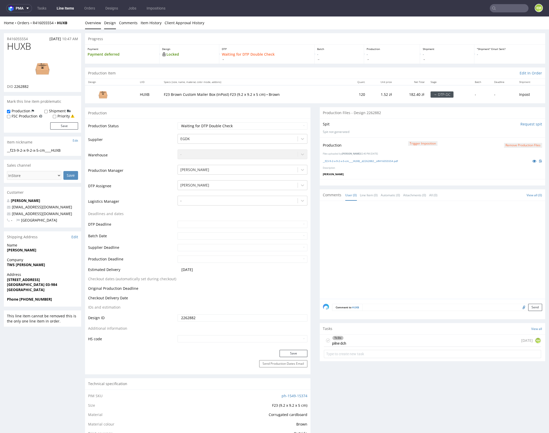
click at [112, 22] on link "Design" at bounding box center [110, 22] width 12 height 13
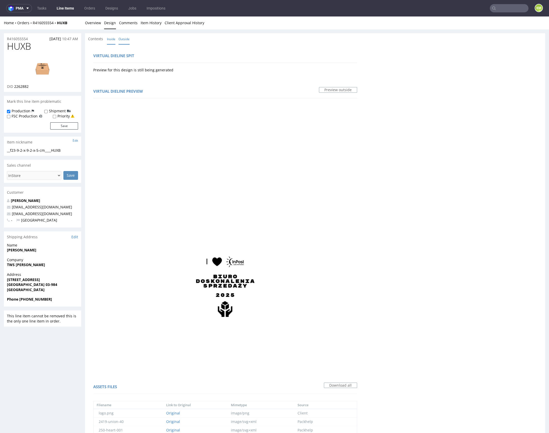
click at [115, 39] on link "Inside" at bounding box center [111, 39] width 9 height 11
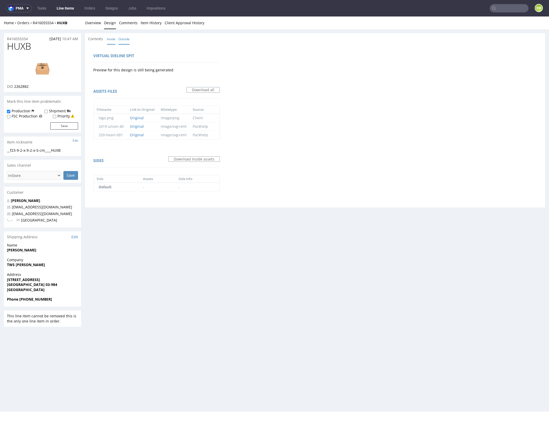
click at [120, 40] on link "Outside" at bounding box center [124, 39] width 11 height 11
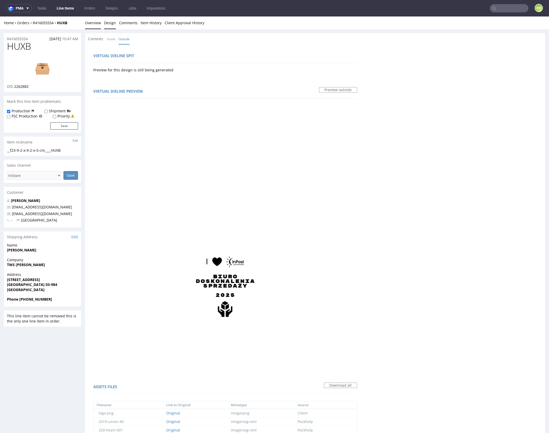
click at [98, 25] on link "Overview" at bounding box center [93, 22] width 16 height 13
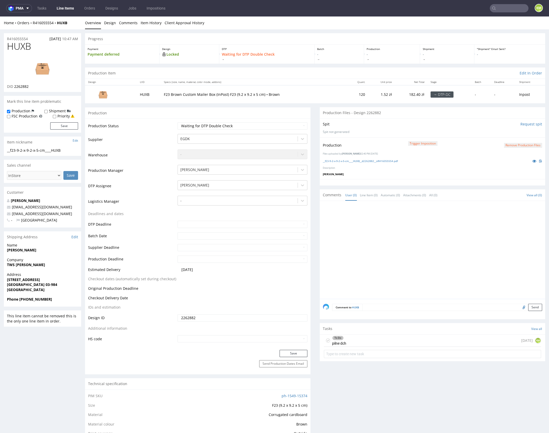
click at [398, 234] on div at bounding box center [434, 251] width 222 height 95
click at [374, 341] on div "To Do pilne dch today KM" at bounding box center [432, 341] width 217 height 12
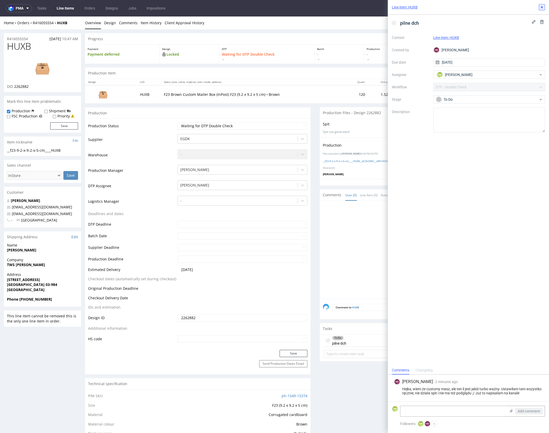
click at [542, 9] on icon at bounding box center [542, 7] width 4 height 4
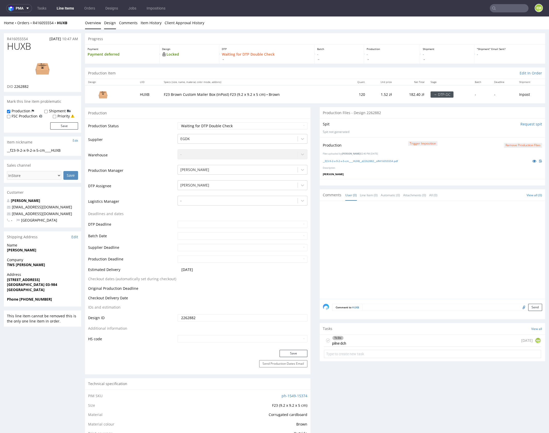
click at [107, 24] on link "Design" at bounding box center [110, 22] width 12 height 13
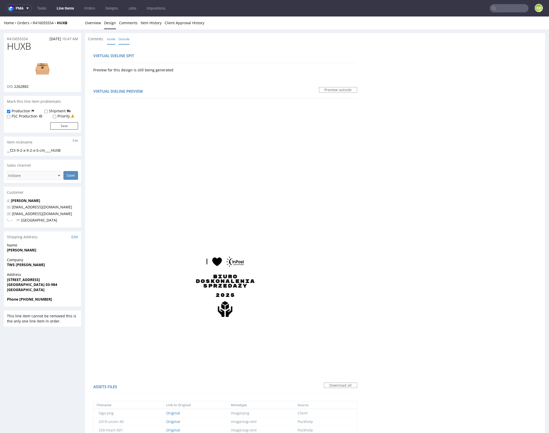
click at [111, 38] on link "Inside" at bounding box center [111, 39] width 9 height 11
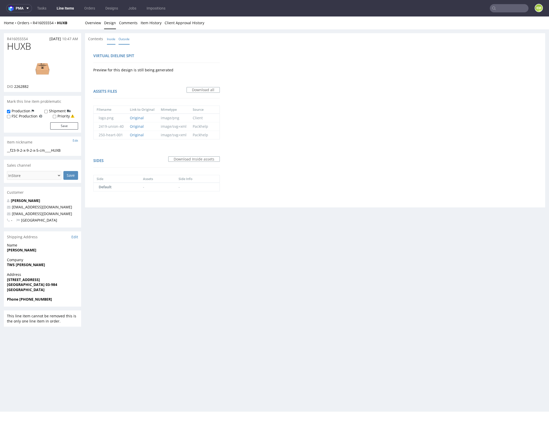
click at [123, 40] on link "Outside" at bounding box center [124, 39] width 11 height 11
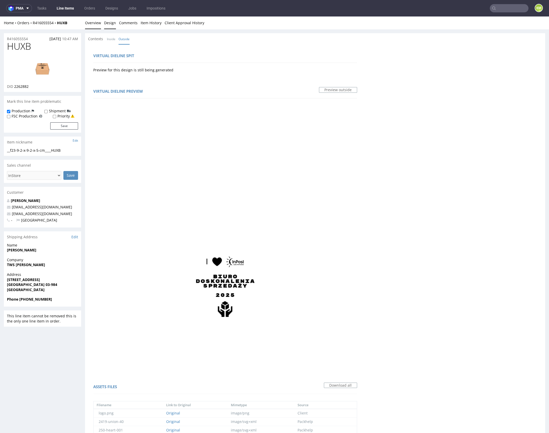
click at [95, 23] on link "Overview" at bounding box center [93, 22] width 16 height 13
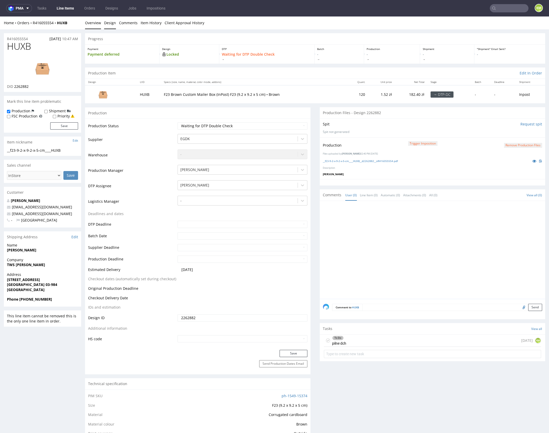
click at [112, 22] on link "Design" at bounding box center [110, 22] width 12 height 13
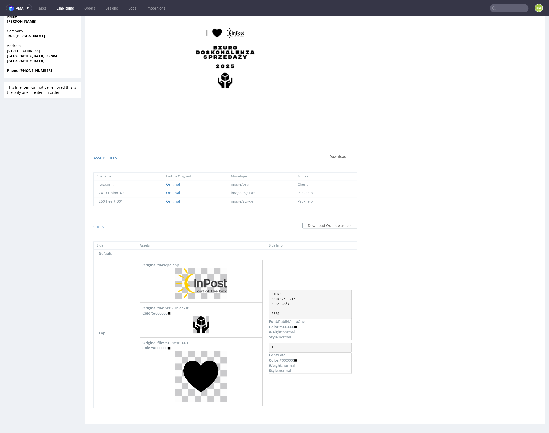
scroll to position [1, 0]
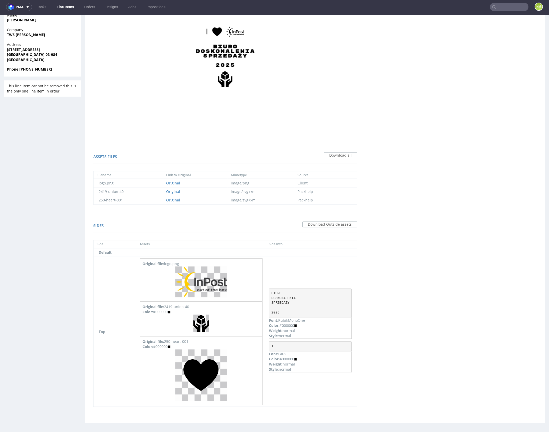
click at [437, 287] on div "Virtual dieline spit Preview for this design is still being generated Virtual d…" at bounding box center [315, 118] width 460 height 609
click at [436, 287] on div "Virtual dieline spit Preview for this design is still being generated Virtual d…" at bounding box center [315, 118] width 460 height 609
click at [435, 288] on div "Virtual dieline spit Preview for this design is still being generated Virtual d…" at bounding box center [315, 118] width 460 height 609
click at [429, 300] on div "Virtual dieline spit Preview for this design is still being generated Virtual d…" at bounding box center [315, 118] width 460 height 609
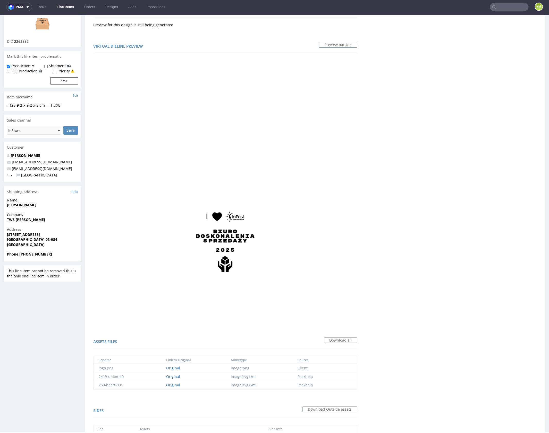
scroll to position [0, 0]
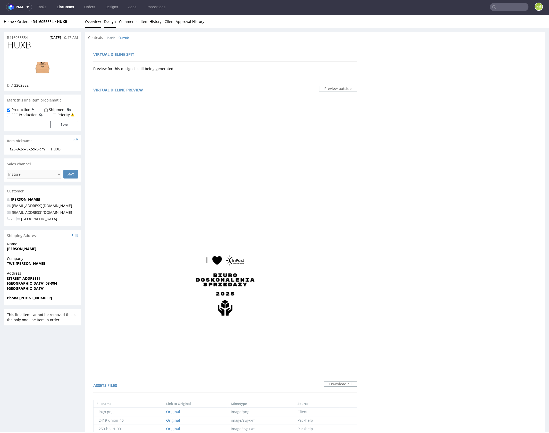
click at [90, 21] on link "Overview" at bounding box center [93, 21] width 16 height 13
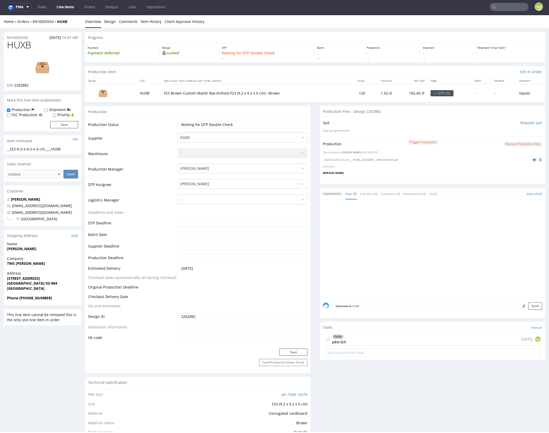
click at [327, 339] on use at bounding box center [328, 340] width 2 height 2
click at [247, 125] on select "Waiting for Artwork Waiting for Diecut Waiting for Mockup Waiting for DTP Waiti…" at bounding box center [243, 124] width 130 height 7
select select "dtp_dc_done"
click at [178, 121] on select "Waiting for Artwork Waiting for Diecut Waiting for Mockup Waiting for DTP Waiti…" at bounding box center [243, 124] width 130 height 7
click at [301, 350] on button "Save" at bounding box center [294, 352] width 28 height 7
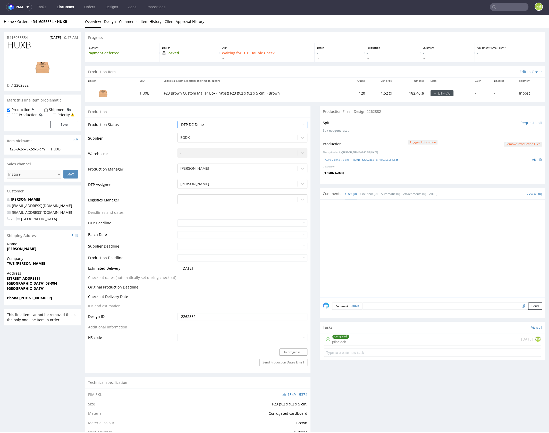
click at [379, 244] on div at bounding box center [434, 250] width 222 height 95
click at [112, 23] on link "Design" at bounding box center [110, 21] width 12 height 13
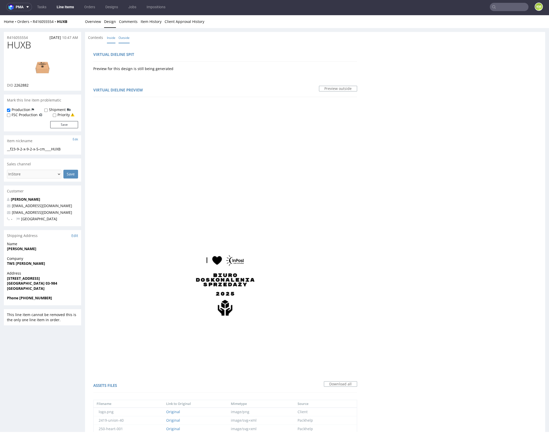
click at [112, 35] on link "Inside" at bounding box center [111, 37] width 9 height 11
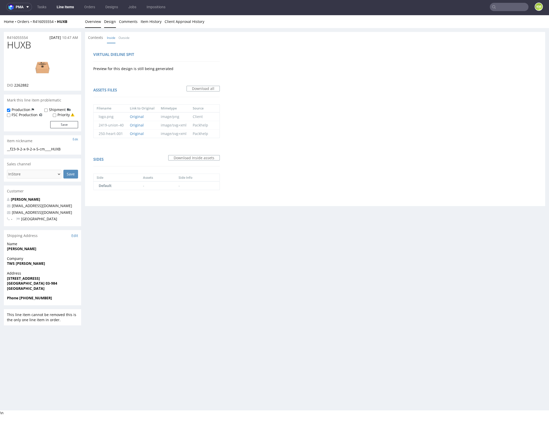
click at [94, 23] on link "Overview" at bounding box center [93, 21] width 16 height 13
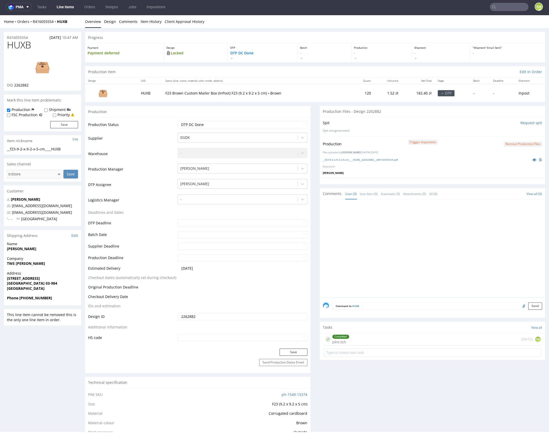
click at [428, 245] on div at bounding box center [434, 250] width 222 height 95
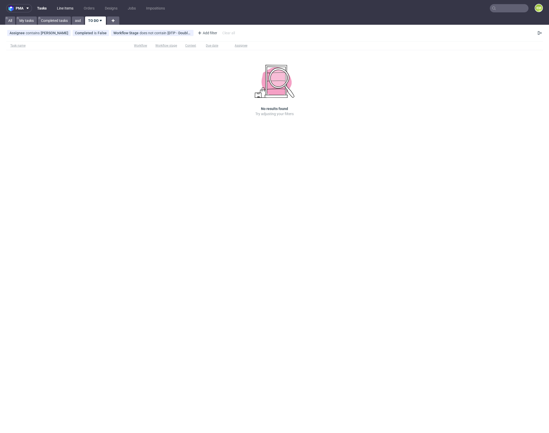
click at [70, 9] on link "Line Items" at bounding box center [65, 8] width 23 height 8
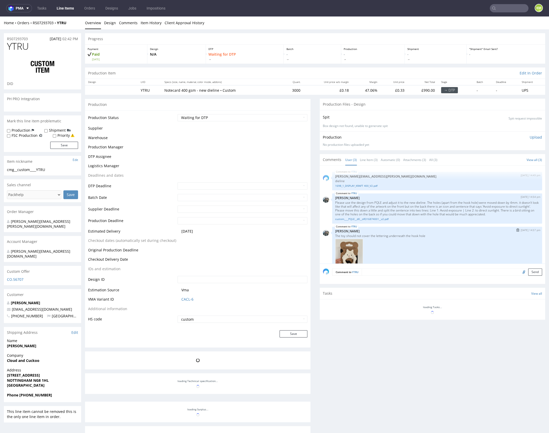
scroll to position [22, 0]
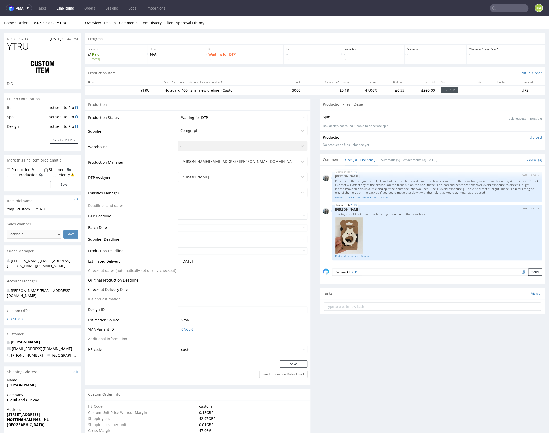
click at [367, 164] on link "Line Item (3)" at bounding box center [369, 159] width 18 height 11
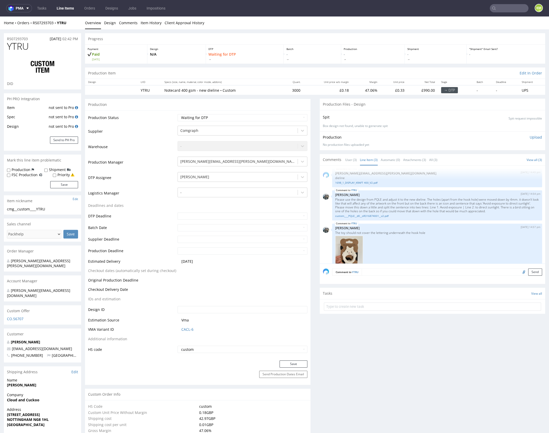
scroll to position [0, 0]
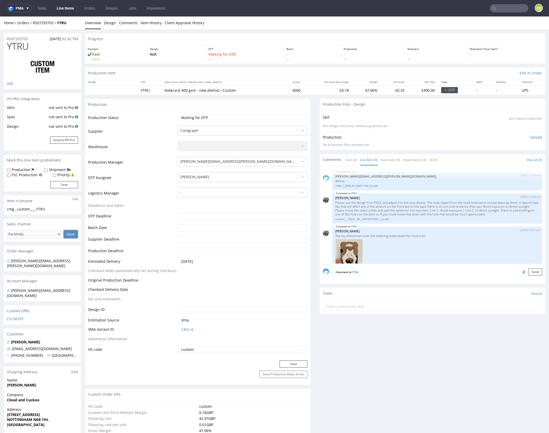
click at [434, 137] on div "Production Upload" at bounding box center [432, 137] width 219 height 5
click at [429, 224] on div "YTRU 17th Sep 25 | 14:49 pm maciej.sikora@packhelp.com dieline 1698_1_DISPLAY_K…" at bounding box center [434, 216] width 222 height 95
click at [427, 226] on div "YTRU 17th Sep 25 | 14:49 pm maciej.sikora@packhelp.com dieline 1698_1_DISPLAY_K…" at bounding box center [434, 216] width 222 height 95
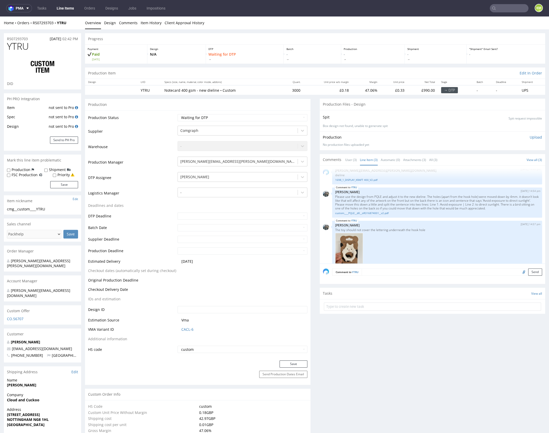
scroll to position [7, 0]
click at [399, 229] on p "The toy should not cover the lettering underneath the hook hole" at bounding box center [437, 229] width 204 height 4
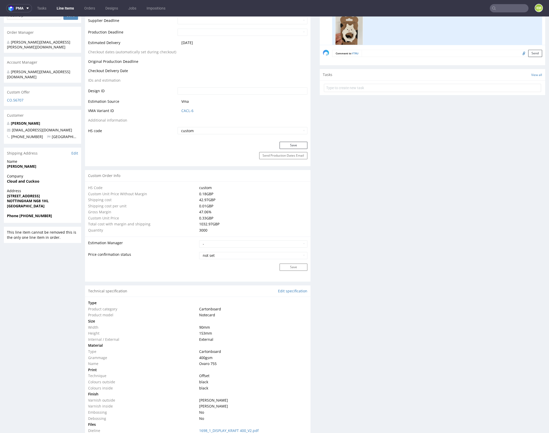
scroll to position [315, 0]
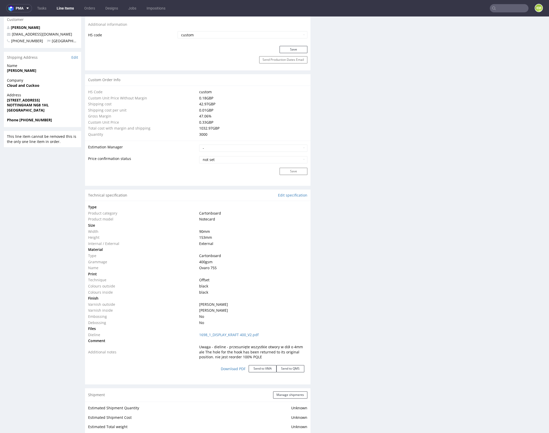
click at [317, 178] on div "Progress Payment Paid Wed 17 Sep Design N/A DTP Waiting for DTP Batch - Product…" at bounding box center [315, 258] width 460 height 1078
click at [320, 178] on div "Production Files - Design Spit Spit request impossible Box design not found, un…" at bounding box center [433, 269] width 226 height 970
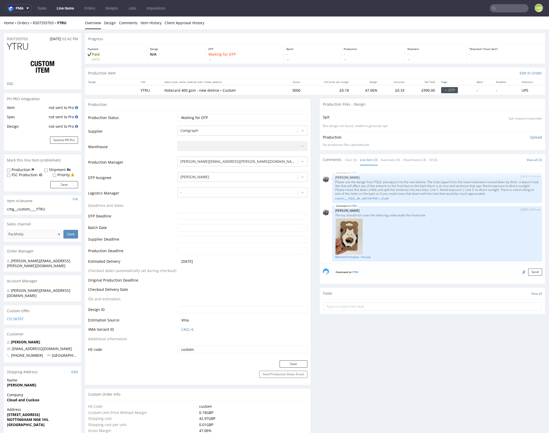
scroll to position [22, 0]
click at [423, 205] on div "YTRU 17th Sep 25 | 14:57 pm Zeniuk Magdalena The toy should not cover the lette…" at bounding box center [437, 232] width 210 height 55
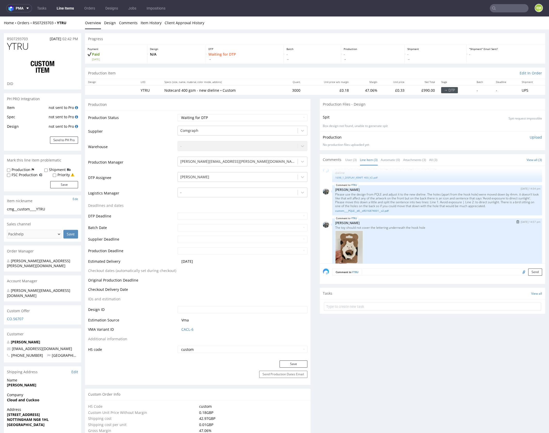
scroll to position [0, 0]
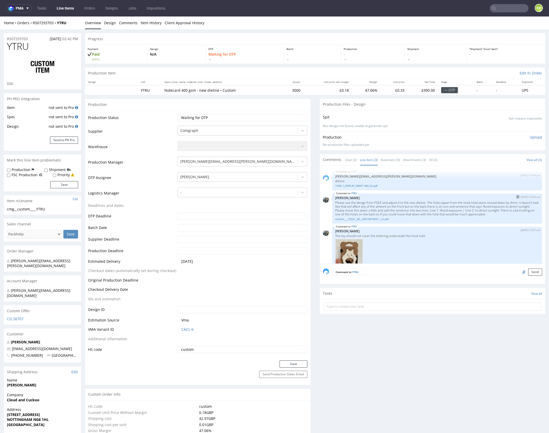
click at [420, 203] on p "Please use the design from PQLE and adjust it to the new dieline. The holes (ap…" at bounding box center [437, 208] width 204 height 15
click at [345, 163] on link "User (3)" at bounding box center [351, 159] width 12 height 11
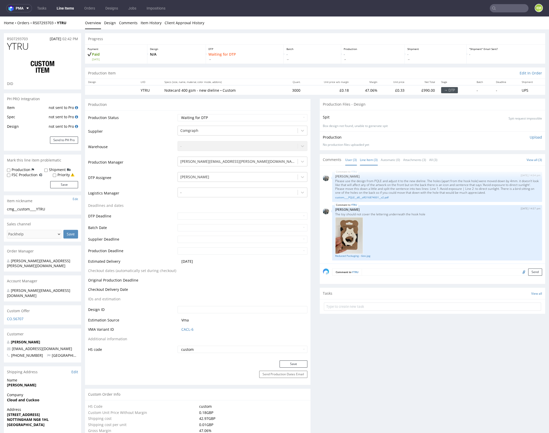
click at [361, 160] on link "Line Item (3)" at bounding box center [369, 159] width 18 height 11
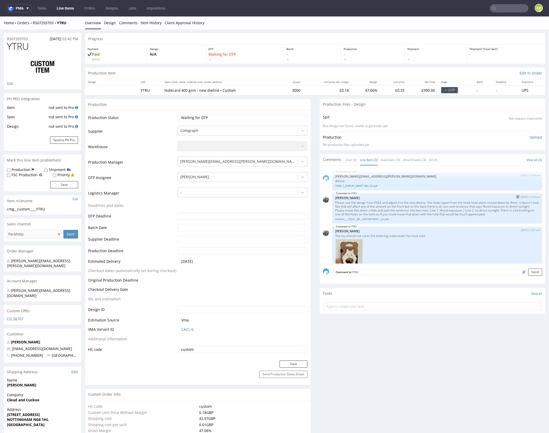
click at [416, 208] on p "Please use the design from PQLE and adjust it to the new dieline. The holes (ap…" at bounding box center [437, 208] width 204 height 15
click at [351, 160] on link "User (3)" at bounding box center [351, 159] width 12 height 11
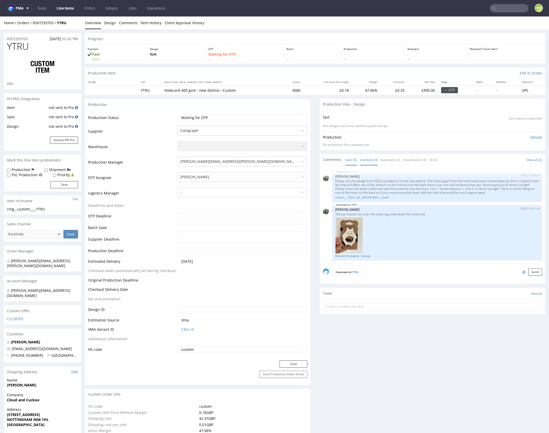
click at [367, 159] on link "Line Item (3)" at bounding box center [369, 159] width 18 height 11
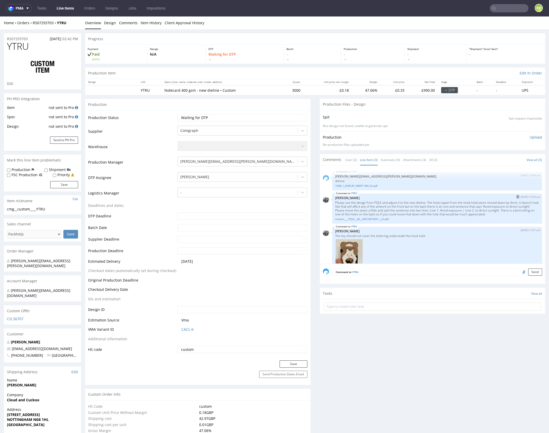
click at [426, 212] on p "Please use the design from PQLE and adjust it to the new dieline. The holes (ap…" at bounding box center [437, 208] width 204 height 15
click at [418, 208] on p "Please use the design from PQLE and adjust it to the new dieline. The holes (ap…" at bounding box center [437, 208] width 204 height 15
click at [417, 208] on p "Please use the design from PQLE and adjust it to the new dieline. The holes (ap…" at bounding box center [437, 208] width 204 height 15
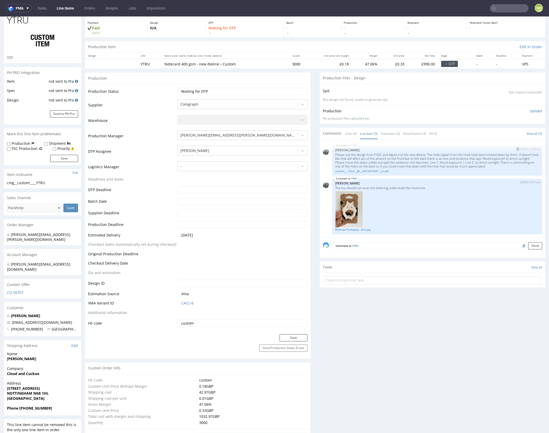
scroll to position [65, 0]
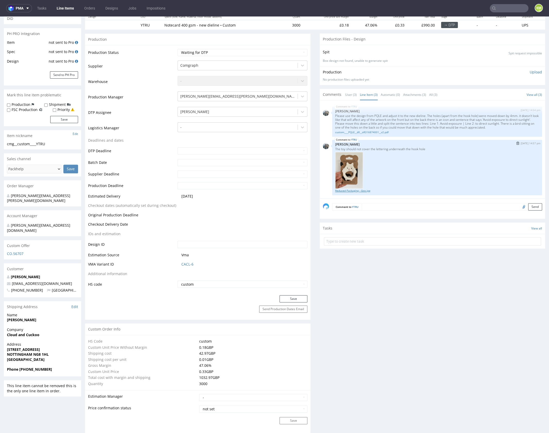
click at [357, 191] on link "Reduced Packaging - Goo.jpg" at bounding box center [437, 191] width 204 height 4
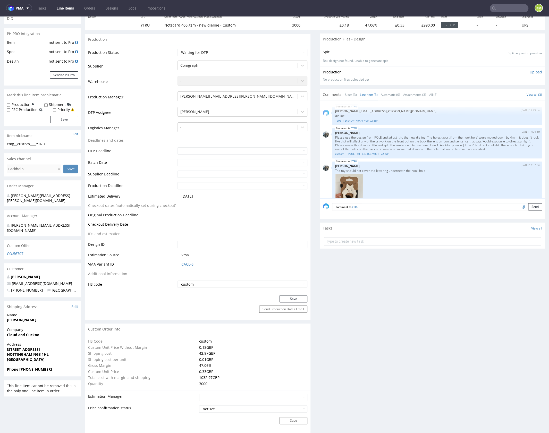
scroll to position [0, 0]
click at [374, 137] on p "Please use the design from PQLE and adjust it to the new dieline. The holes (ap…" at bounding box center [437, 143] width 204 height 15
copy p "PQLE"
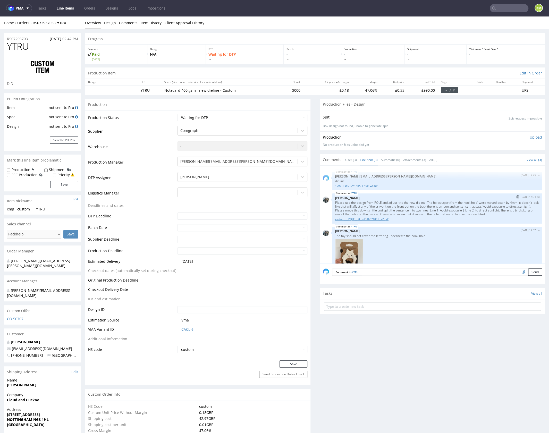
click at [384, 219] on link "custom____PQLE__d0__oR316874001__v2.pdf" at bounding box center [437, 219] width 204 height 4
click at [361, 187] on link "1698_1_DISPLAY_KRAFT 400_V2.pdf" at bounding box center [437, 186] width 204 height 4
click at [412, 228] on div "YTRU 17th Sep 25 | 14:57 pm Zeniuk Magdalena The toy should not cover the lette…" at bounding box center [437, 254] width 210 height 55
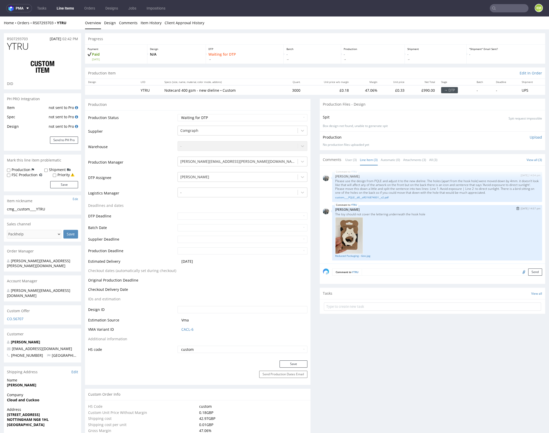
scroll to position [20, 0]
click at [412, 232] on div at bounding box center [437, 237] width 204 height 37
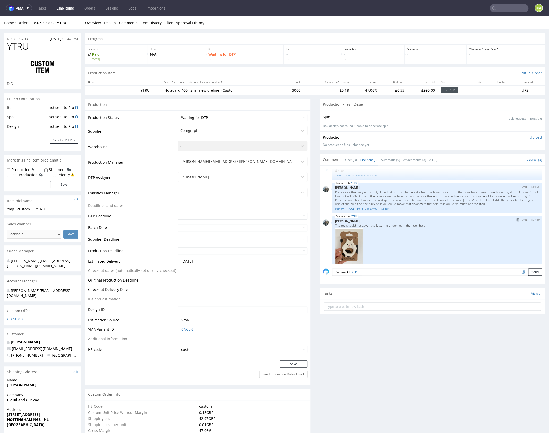
scroll to position [0, 0]
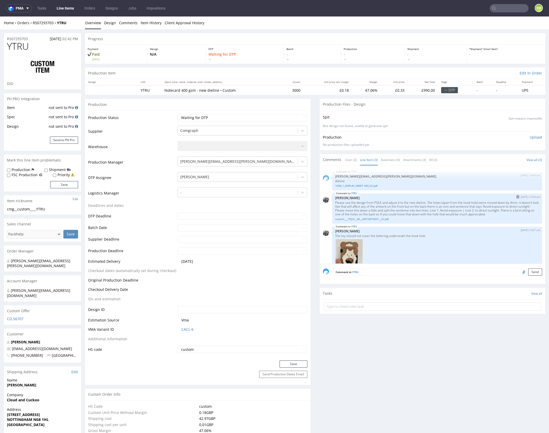
click at [421, 205] on p "Please use the design from PQLE and adjust it to the new dieline. The holes (ap…" at bounding box center [437, 208] width 204 height 15
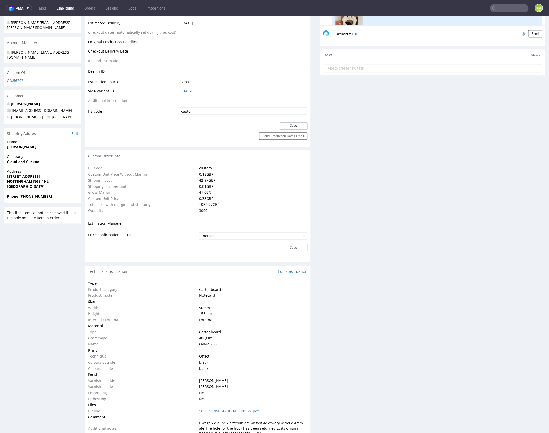
scroll to position [325, 0]
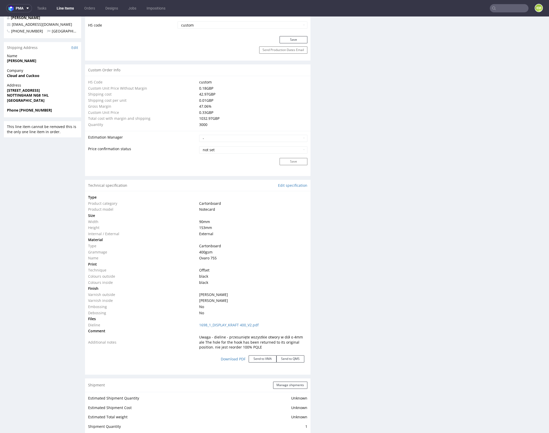
click at [363, 334] on div "Production Files - Design Spit Spit request impossible Box design not found, un…" at bounding box center [433, 259] width 226 height 970
click at [359, 335] on div "Production Files - Design Spit Spit request impossible Box design not found, un…" at bounding box center [433, 259] width 226 height 970
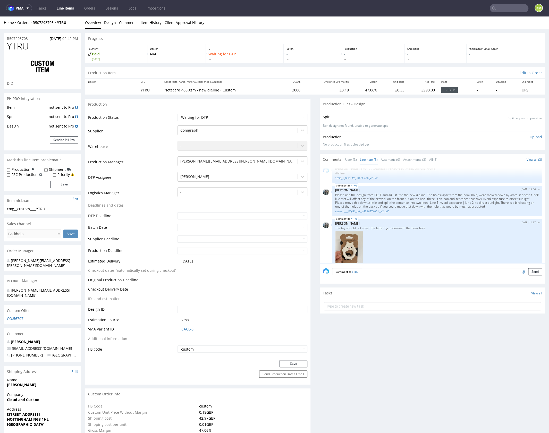
scroll to position [0, 0]
drag, startPoint x: 332, startPoint y: 193, endPoint x: 525, endPoint y: 204, distance: 193.1
click at [525, 204] on div "YTRU 17th Sep 25 | 14:54 pm Zeniuk Magdalena Please use the design from PQLE an…" at bounding box center [437, 201] width 210 height 30
copy p "Please use the design from PQLE and adjust it to the new dieline. The holes (ap…"
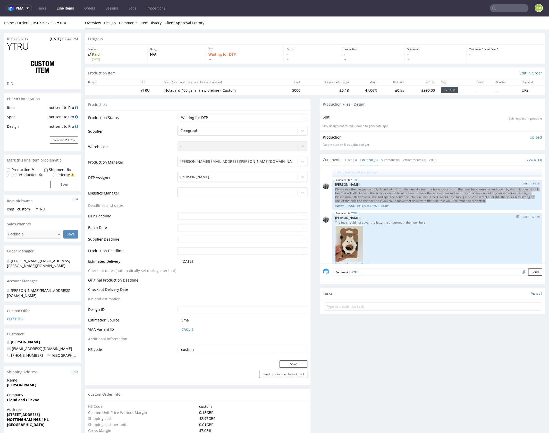
scroll to position [22, 0]
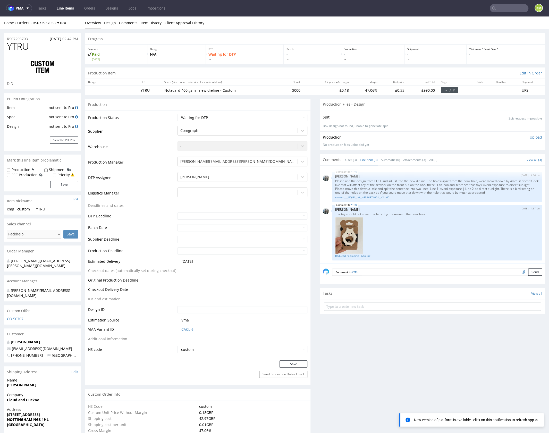
click at [41, 208] on div "cmg__custom____YTRU" at bounding box center [42, 209] width 71 height 5
copy div "cmg__custom____YTRU Update"
copy link "R507293703"
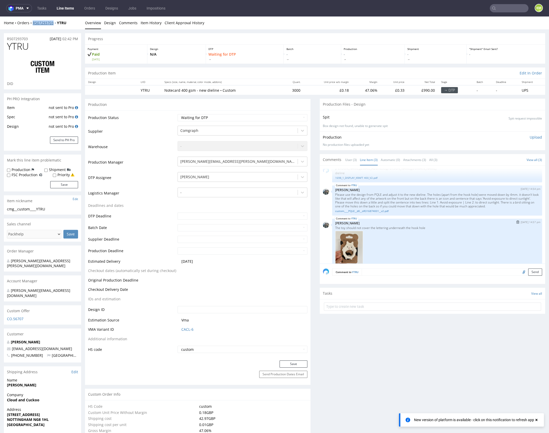
scroll to position [0, 0]
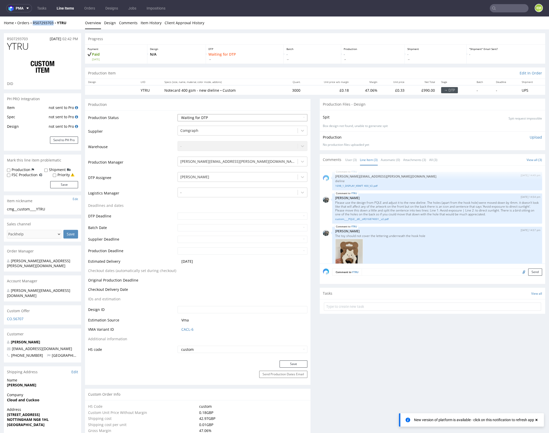
click at [273, 117] on select "Waiting for Artwork Waiting for Diecut Waiting for Mockup Waiting for DTP Waiti…" at bounding box center [243, 117] width 130 height 7
select select "dtp_ca_needed"
click at [178, 114] on select "Waiting for Artwork Waiting for Diecut Waiting for Mockup Waiting for DTP Waiti…" at bounding box center [243, 117] width 130 height 7
click at [290, 362] on button "Save" at bounding box center [294, 364] width 28 height 7
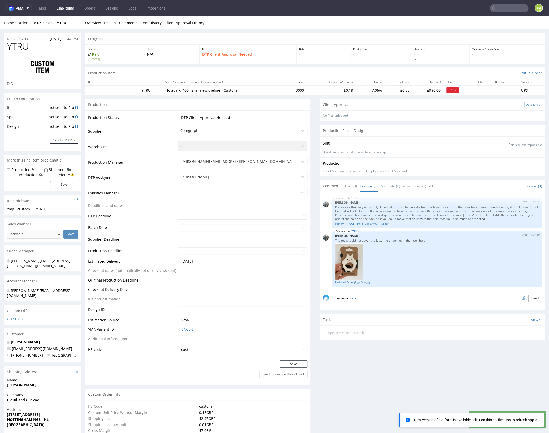
click at [524, 105] on div "Upload file" at bounding box center [533, 104] width 18 height 5
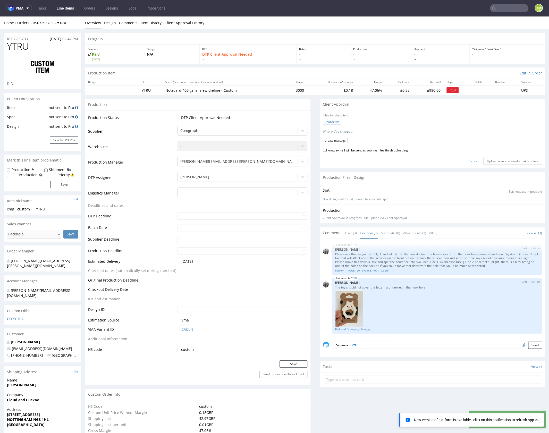
click at [327, 121] on label "Choose file" at bounding box center [332, 121] width 18 height 5
click at [0, 16] on input "Choose file" at bounding box center [0, 16] width 0 height 0
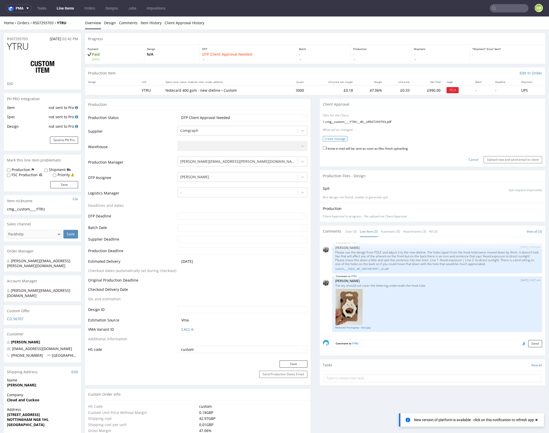
click at [336, 139] on button "Create message" at bounding box center [335, 138] width 24 height 5
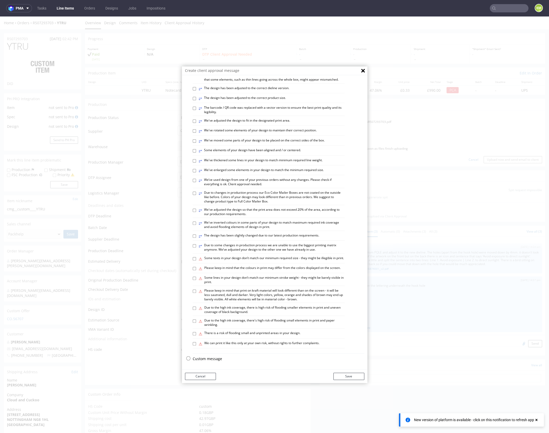
scroll to position [143, 0]
click at [213, 360] on p "Custom message" at bounding box center [279, 359] width 172 height 5
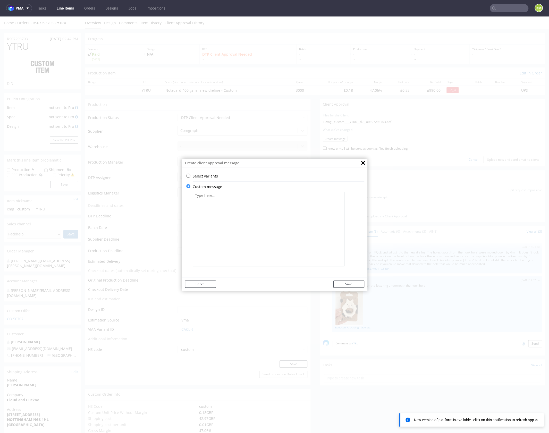
click at [241, 218] on textarea at bounding box center [269, 229] width 152 height 75
paste textarea "The design has been adapted to the new dieline. I also adjusted the placement o…"
click at [257, 202] on textarea "The design has been adapted to the new dieline. I also adjusted the placement o…" at bounding box center [269, 229] width 152 height 75
click at [286, 212] on textarea "The design has been adapted to the new dieline. I also adjusted the placement o…" at bounding box center [269, 229] width 152 height 75
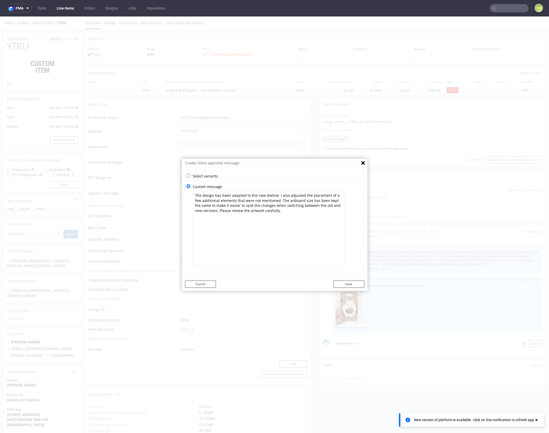
click at [305, 213] on textarea "The design has been adapted to the new dieline. I also adjusted the placement o…" at bounding box center [269, 229] width 152 height 75
type textarea "The design has been adapted to the new dieline. I also adjusted the placement o…"
click at [351, 287] on button "Save" at bounding box center [349, 284] width 31 height 7
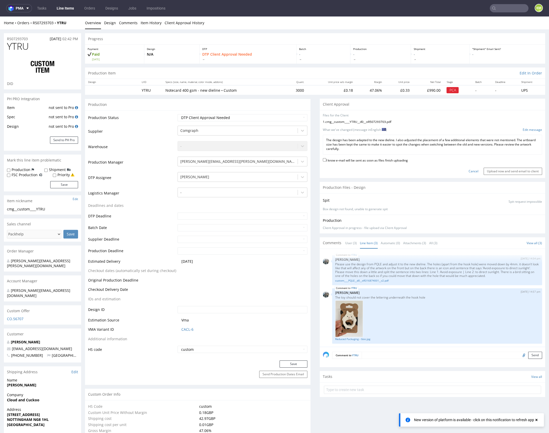
click at [380, 160] on label "I know e-mail will be sent as soon as files finish uploading" at bounding box center [365, 160] width 85 height 6
click at [326, 160] on input "I know e-mail will be sent as soon as files finish uploading" at bounding box center [324, 159] width 3 height 3
checkbox input "true"
click at [495, 171] on input "Upload now and send email to client" at bounding box center [513, 171] width 59 height 7
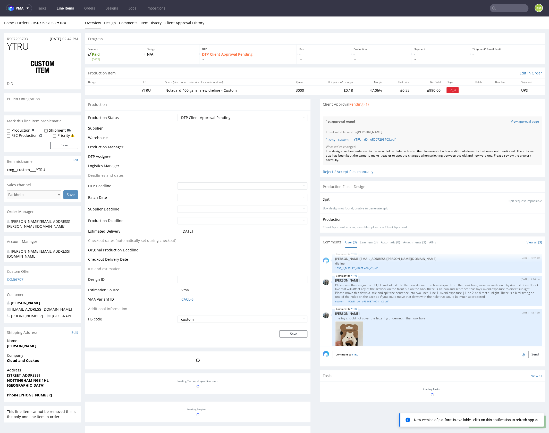
scroll to position [22, 0]
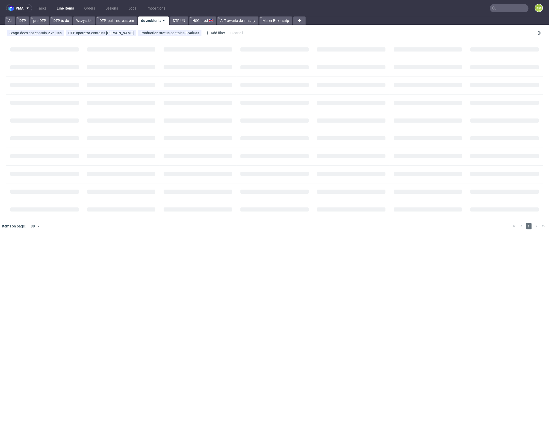
click at [502, 8] on input "text" at bounding box center [509, 8] width 39 height 8
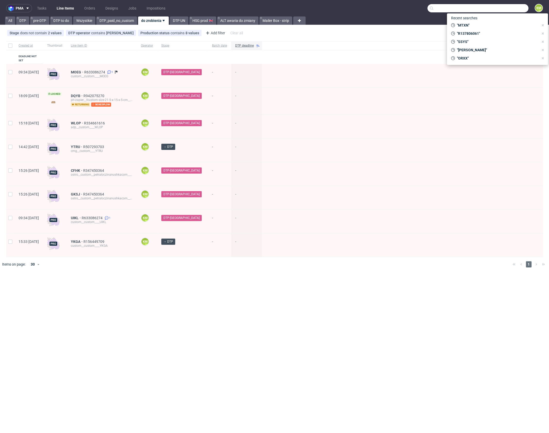
paste input "PQLE"
type input "PQLE"
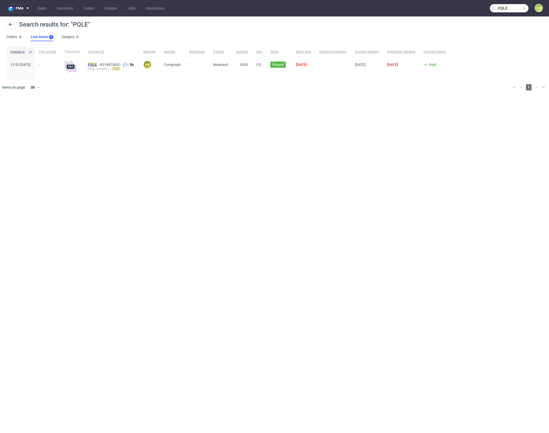
click at [97, 65] on mark "PQLE" at bounding box center [92, 65] width 9 height 4
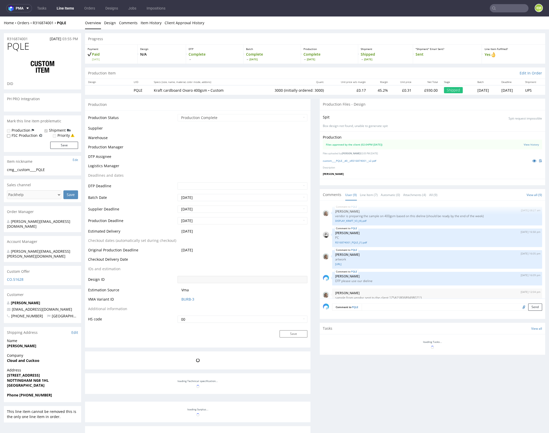
scroll to position [79, 0]
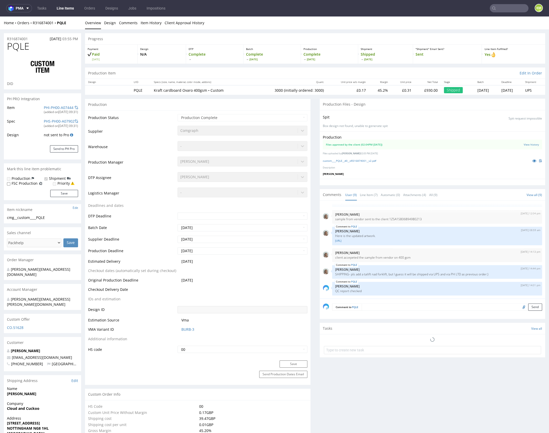
select select "in_progress"
click at [369, 160] on link "custom____PQLE__d0__oR316874001__v2.pdf" at bounding box center [349, 161] width 53 height 4
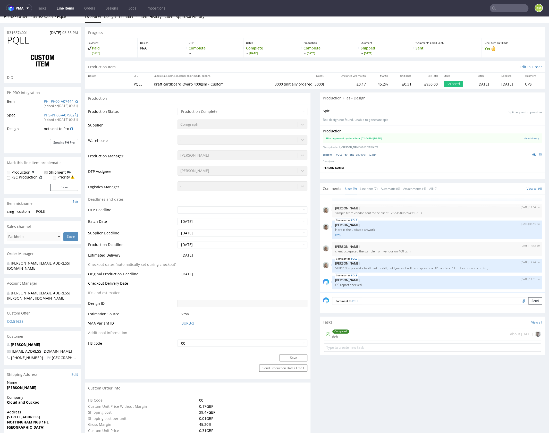
scroll to position [298, 0]
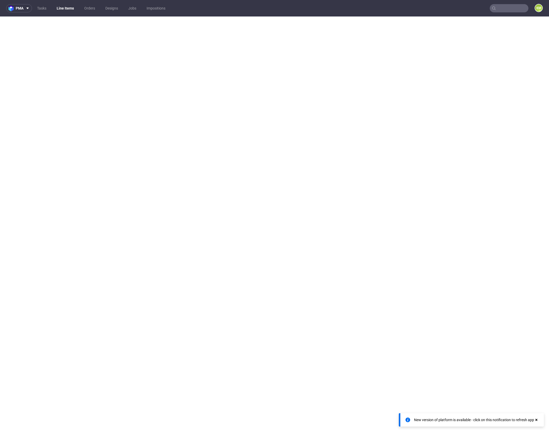
select select "in_progress"
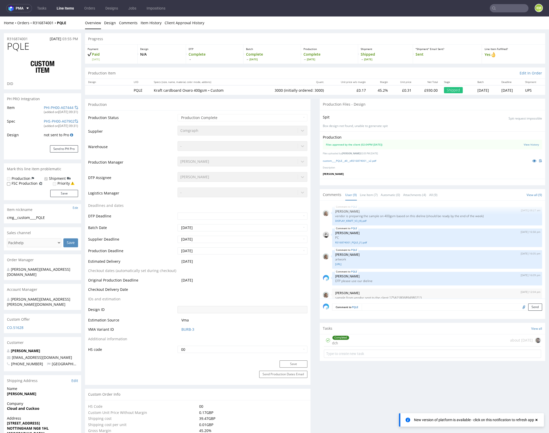
scroll to position [79, 0]
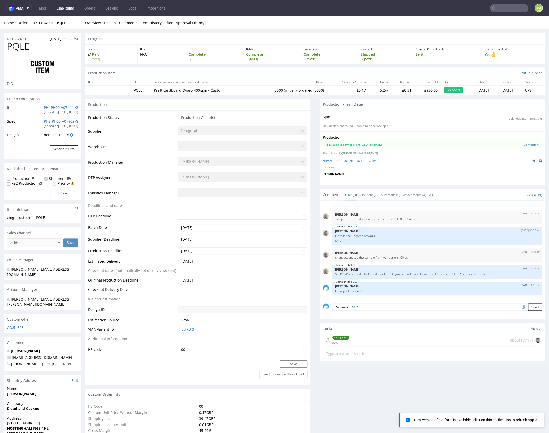
click at [175, 24] on link "Client Approval History" at bounding box center [185, 22] width 40 height 13
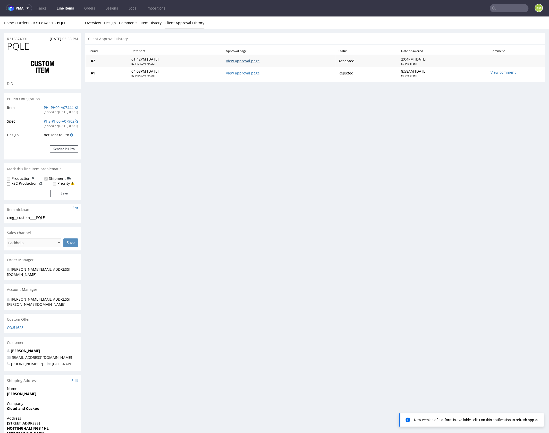
click at [260, 61] on link "View approval page" at bounding box center [243, 61] width 34 height 5
click at [111, 24] on link "Design" at bounding box center [110, 22] width 12 height 13
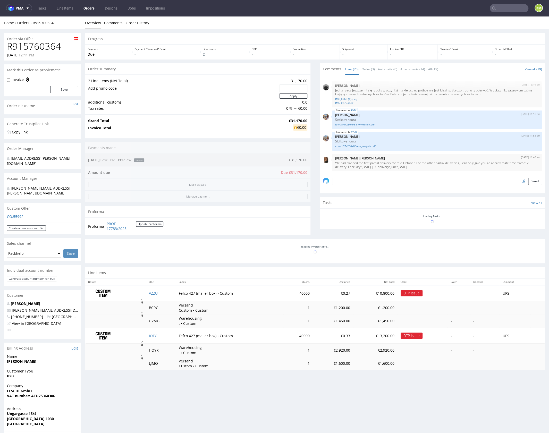
scroll to position [392, 0]
